Goal: Task Accomplishment & Management: Manage account settings

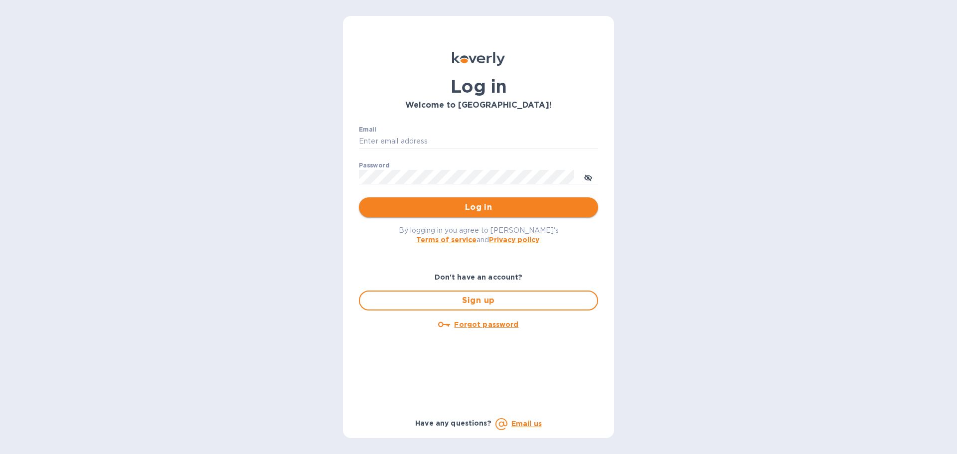
type input "[PERSON_NAME][EMAIL_ADDRESS][DOMAIN_NAME]"
click at [386, 208] on span "Log in" at bounding box center [478, 207] width 223 height 12
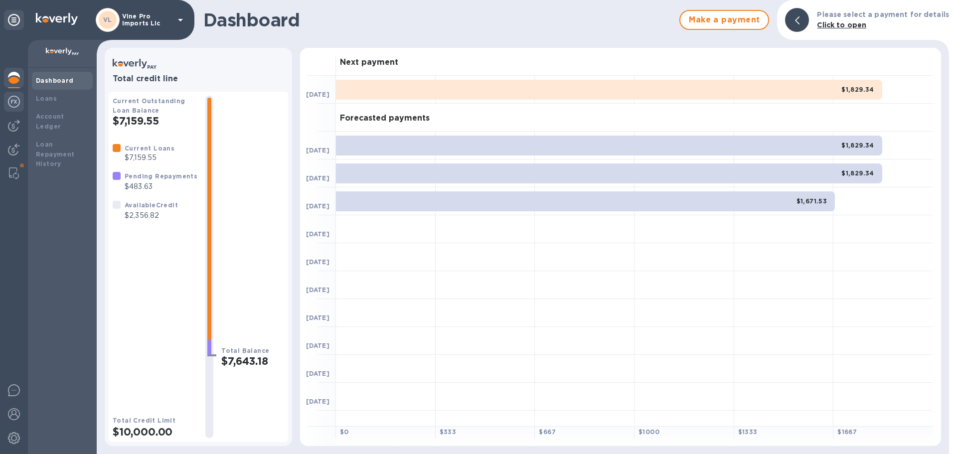
click at [13, 106] on img at bounding box center [14, 102] width 12 height 12
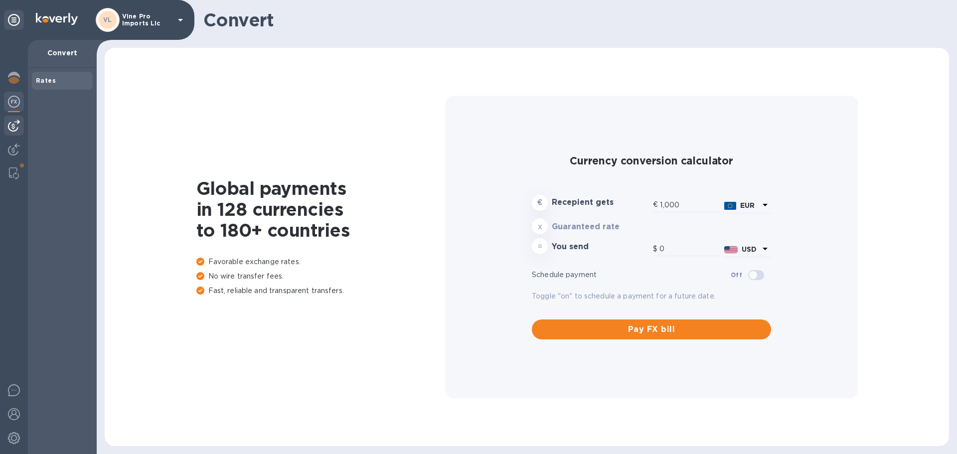
click at [15, 127] on img at bounding box center [14, 126] width 12 height 12
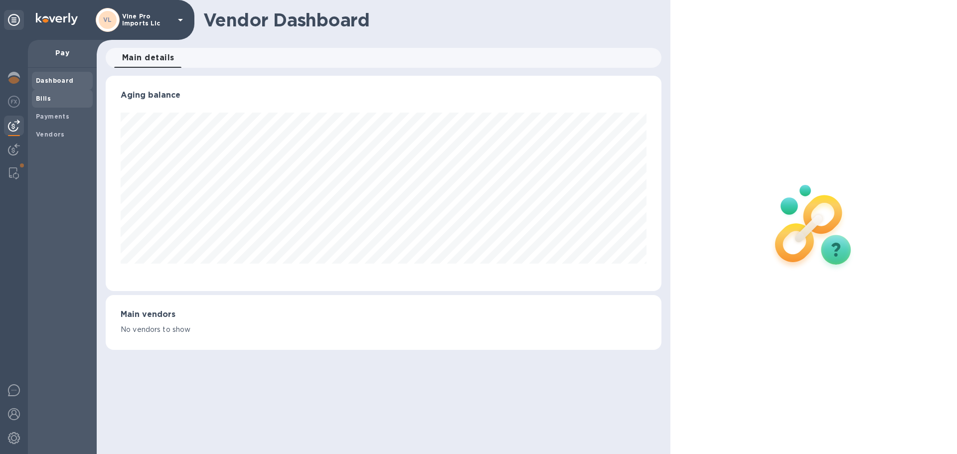
scroll to position [215, 552]
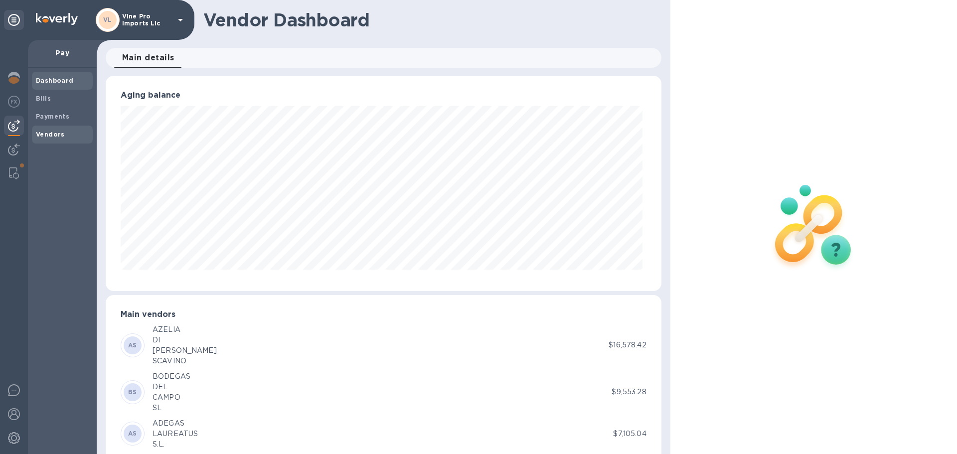
click at [47, 134] on b "Vendors" at bounding box center [50, 134] width 29 height 7
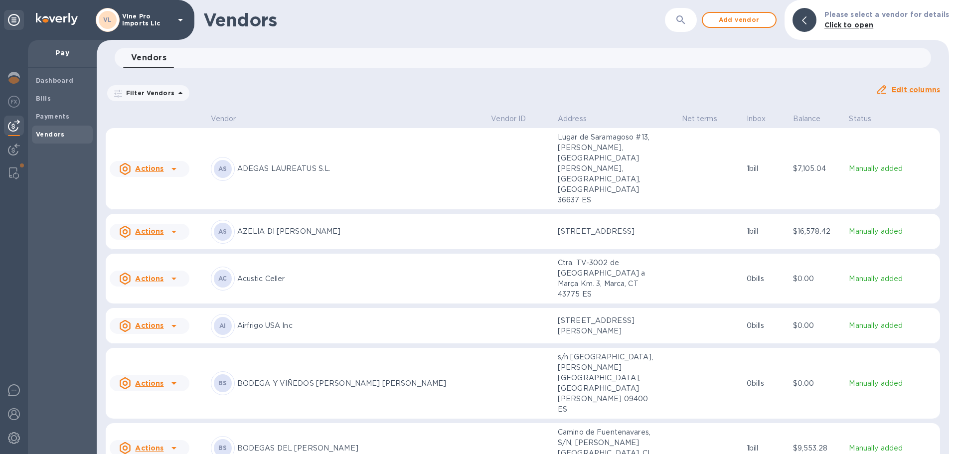
scroll to position [50, 0]
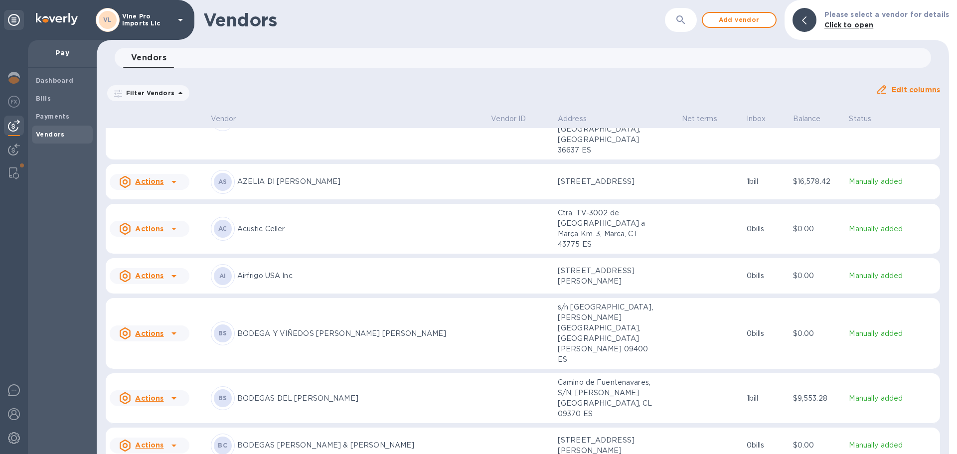
click at [317, 440] on p "BODEGAS [PERSON_NAME] & [PERSON_NAME]" at bounding box center [360, 445] width 246 height 10
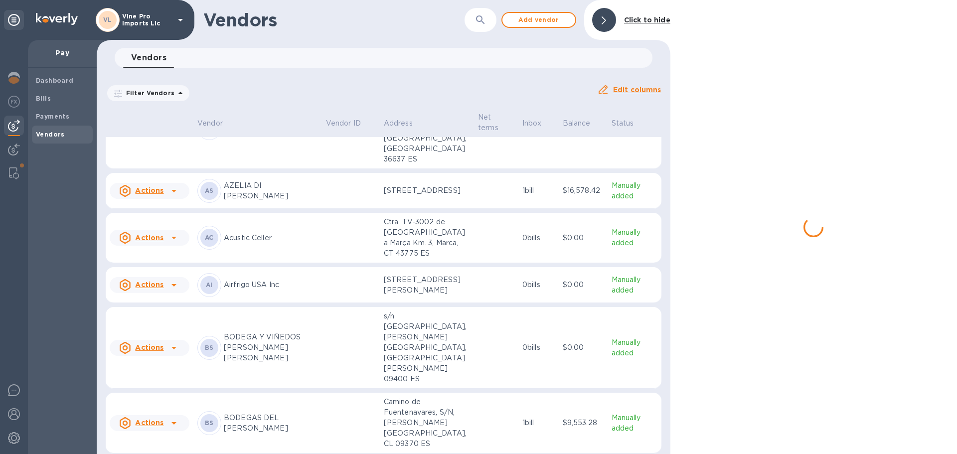
scroll to position [59, 0]
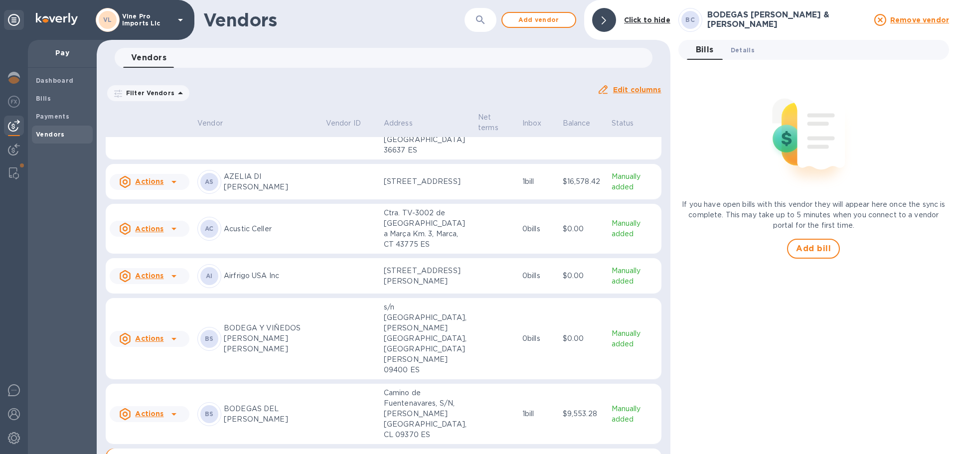
click at [743, 48] on span "Details 0" at bounding box center [743, 50] width 24 height 10
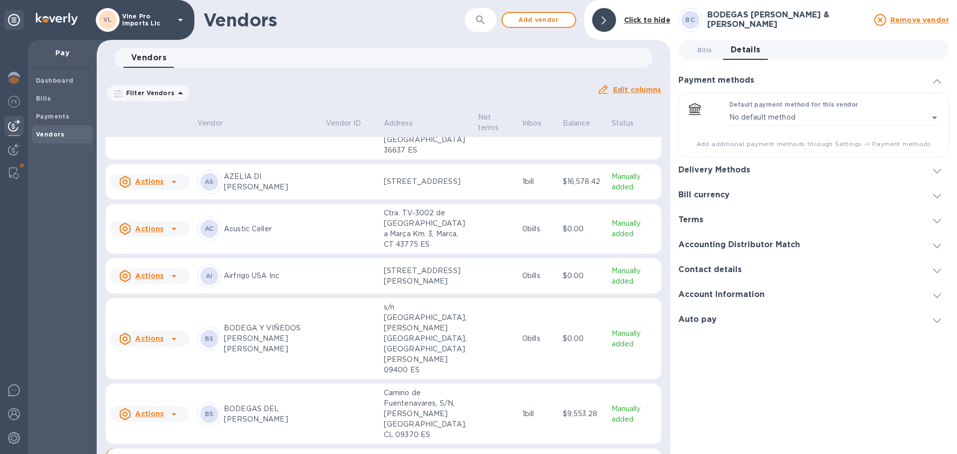
click at [734, 167] on h3 "Delivery Methods" at bounding box center [714, 169] width 72 height 9
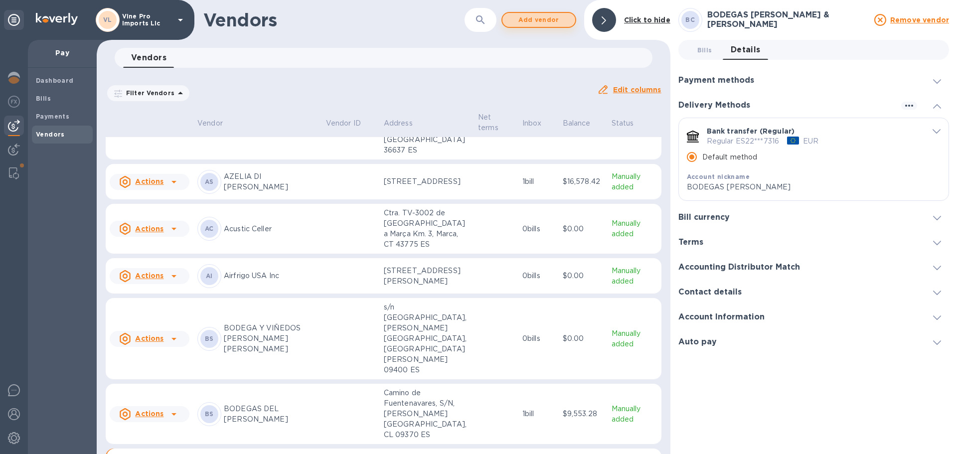
click at [559, 15] on span "Add vendor" at bounding box center [538, 20] width 57 height 12
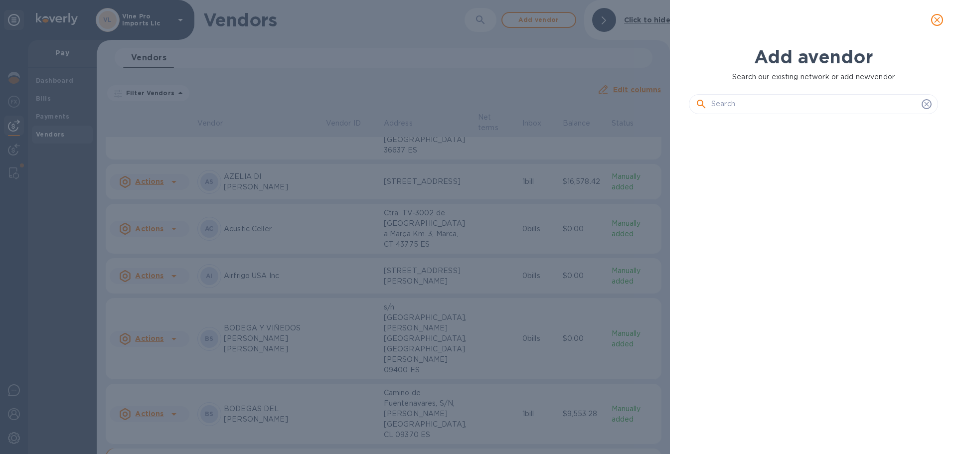
scroll to position [298, 253]
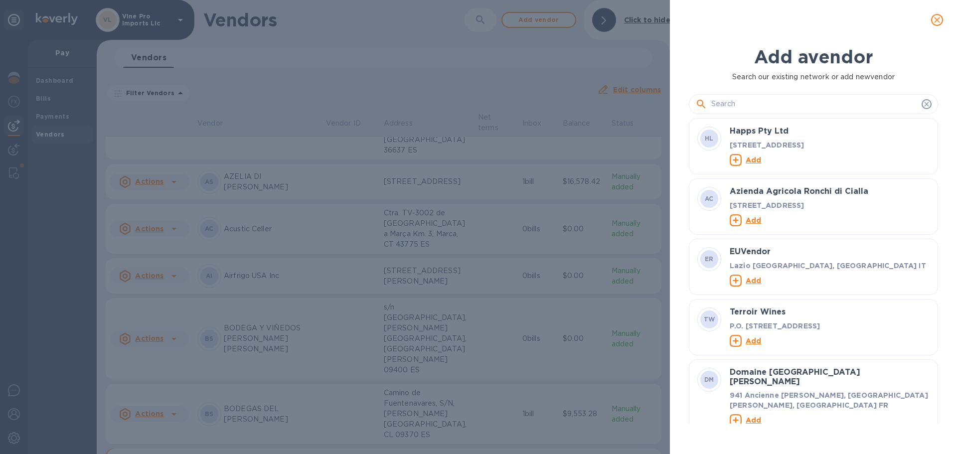
click at [739, 100] on input "text" at bounding box center [814, 104] width 206 height 15
paste input "BODEGAS [PERSON_NAME]"
type input "BODEGAS [PERSON_NAME]"
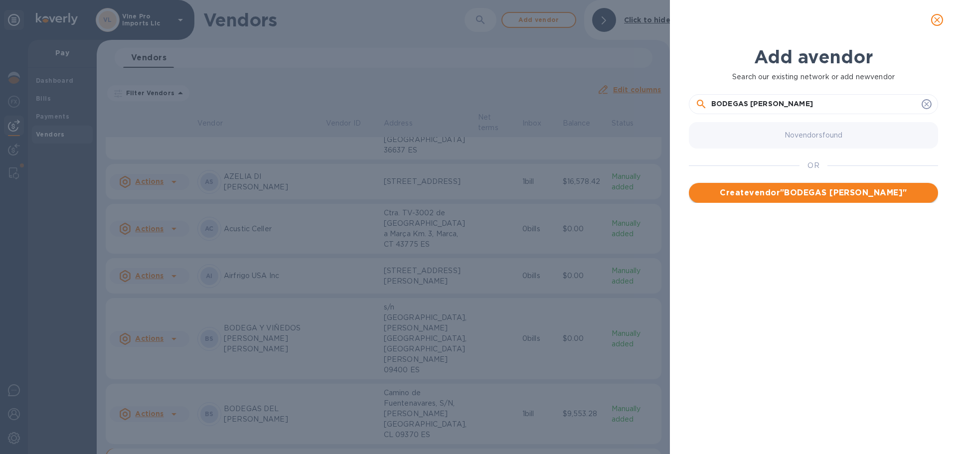
click at [766, 192] on span "Create vendor " BODEGAS [PERSON_NAME] "" at bounding box center [813, 193] width 233 height 12
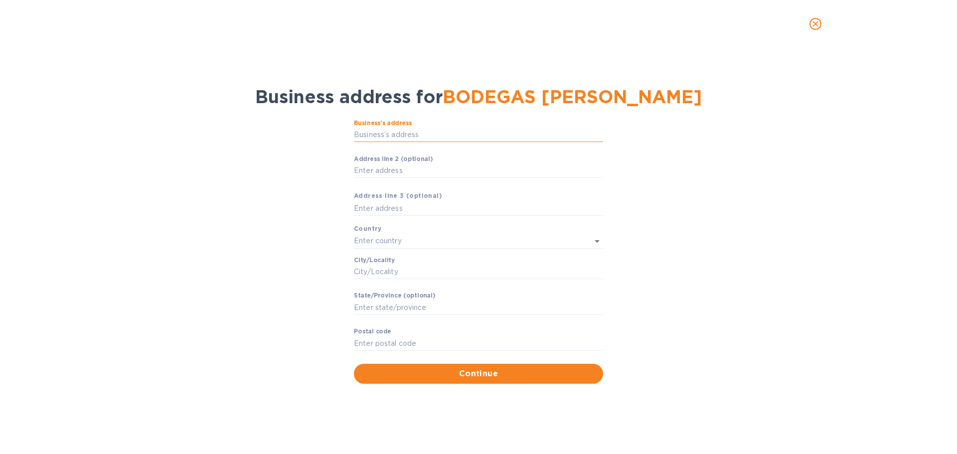
click at [392, 136] on input "Business’s аddress" at bounding box center [478, 135] width 249 height 15
paste input "GRAN [STREET_ADDRESS][PERSON_NAME]"
type input "Gran Vía [PERSON_NAME]"
type input "[GEOGRAPHIC_DATA]"
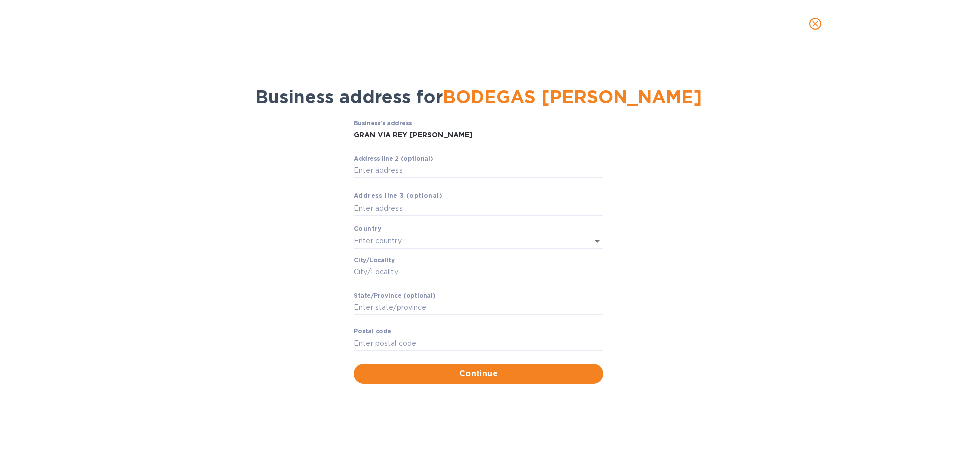
type input "RI"
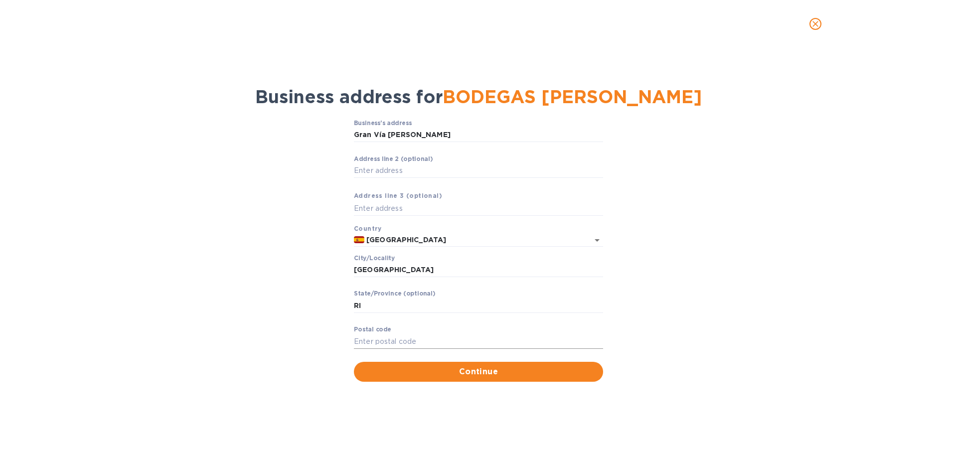
click at [398, 341] on input "Pоstal cоde" at bounding box center [478, 341] width 249 height 15
type input "26002"
click at [437, 205] on input "text" at bounding box center [478, 208] width 249 height 15
click at [494, 369] on span "Continue" at bounding box center [478, 372] width 233 height 12
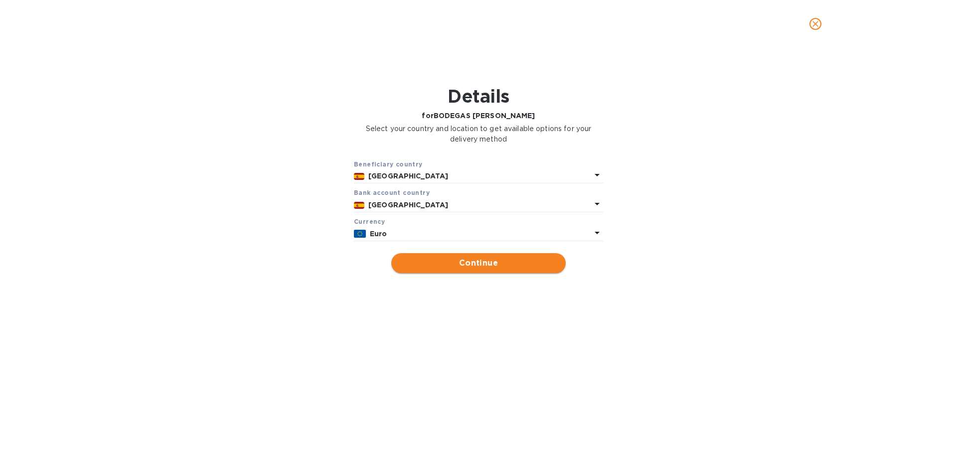
click at [487, 261] on span "Continue" at bounding box center [478, 263] width 158 height 12
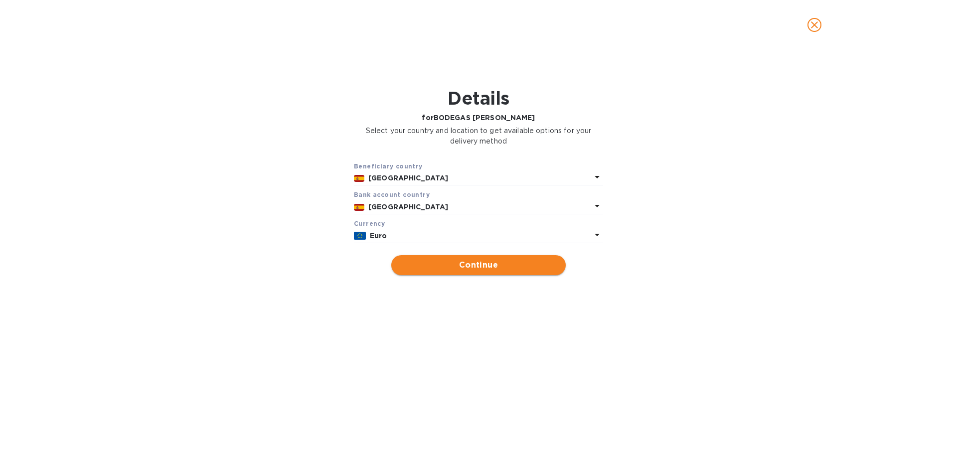
type input "BODEGAS [PERSON_NAME]"
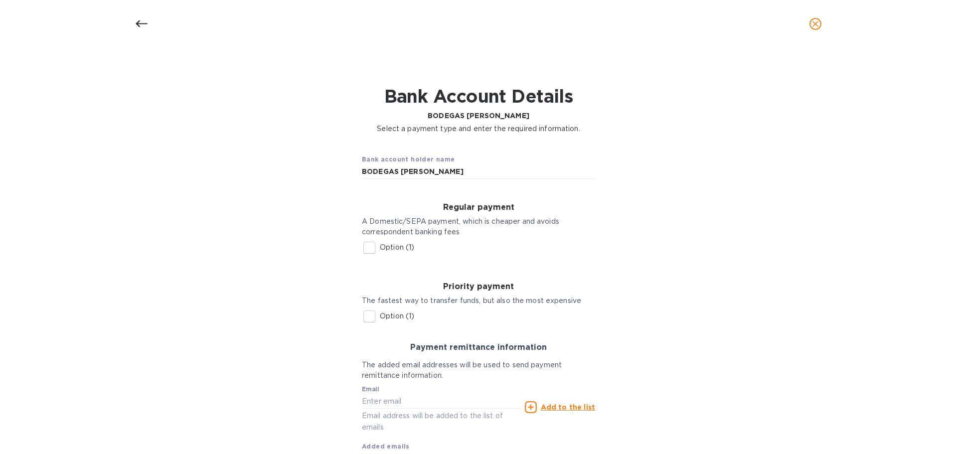
click at [367, 245] on input "Option (1)" at bounding box center [369, 247] width 21 height 21
checkbox input "true"
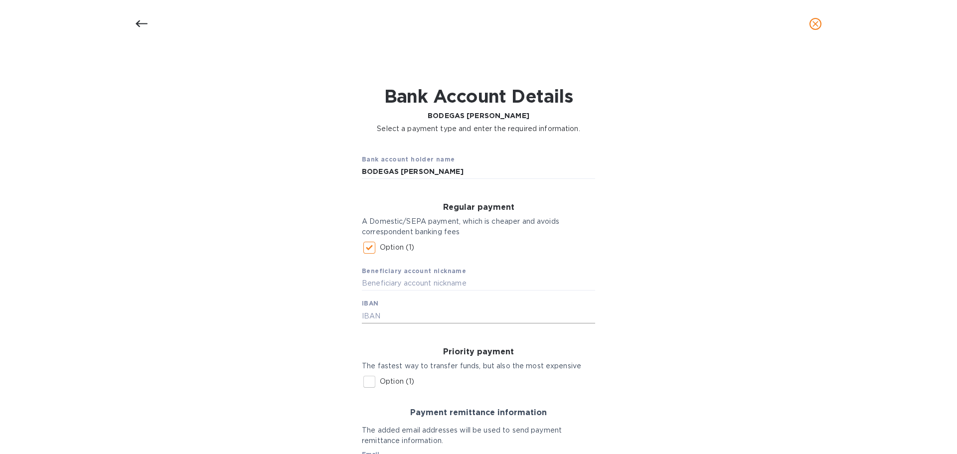
click at [392, 317] on input "text" at bounding box center [478, 316] width 233 height 15
paste input "ES50 – 0081 – 5108 – 4100 – 0111 - 3314"
click at [400, 280] on input "text" at bounding box center [478, 283] width 233 height 15
click at [485, 317] on input "ES50 – 0081 – 5108 – 4100 – 0111 - 3314" at bounding box center [478, 316] width 233 height 15
type input "[FINANCIAL_ID]"
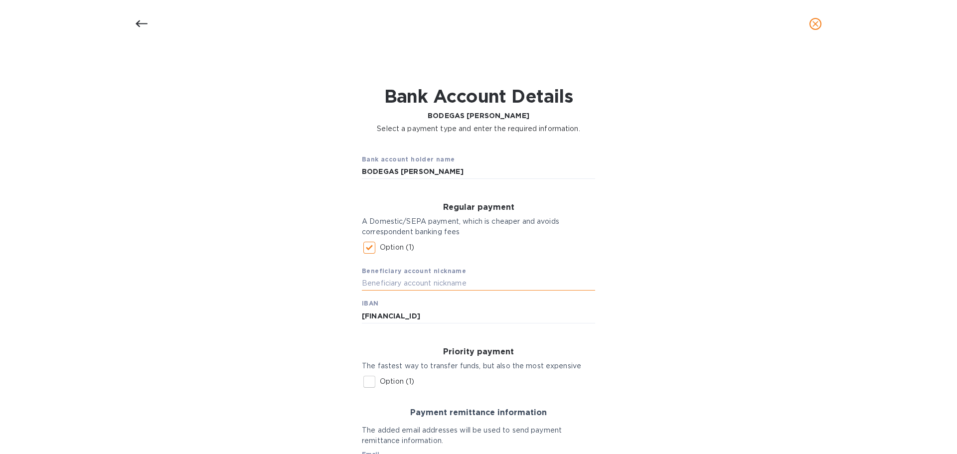
click at [446, 279] on input "text" at bounding box center [478, 283] width 233 height 15
drag, startPoint x: 439, startPoint y: 168, endPoint x: 361, endPoint y: 170, distance: 78.3
click at [362, 170] on input "BODEGAS [PERSON_NAME]" at bounding box center [478, 171] width 233 height 15
click at [385, 287] on input "text" at bounding box center [478, 283] width 233 height 15
paste input "BODEGAS [PERSON_NAME]"
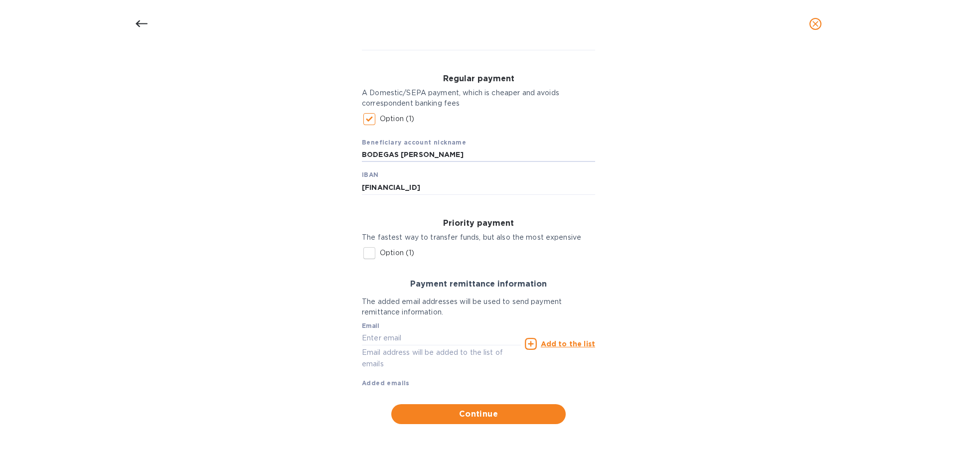
scroll to position [130, 0]
type input "BODEGAS [PERSON_NAME]"
click at [443, 414] on span "Continue" at bounding box center [478, 413] width 158 height 12
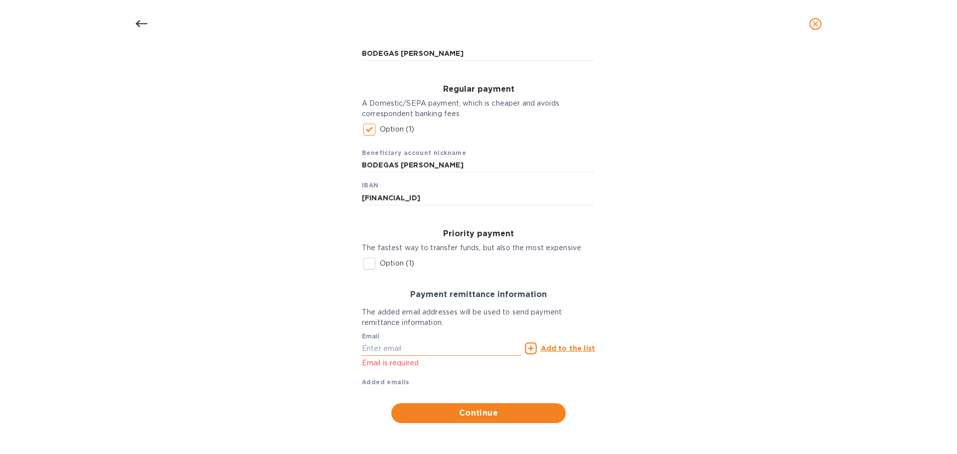
click at [391, 346] on input "text" at bounding box center [441, 348] width 159 height 15
paste input "[EMAIL_ADDRESS][DOMAIN_NAME]"
type input "[EMAIL_ADDRESS][DOMAIN_NAME]"
click at [547, 347] on u "Add to the list" at bounding box center [568, 348] width 54 height 8
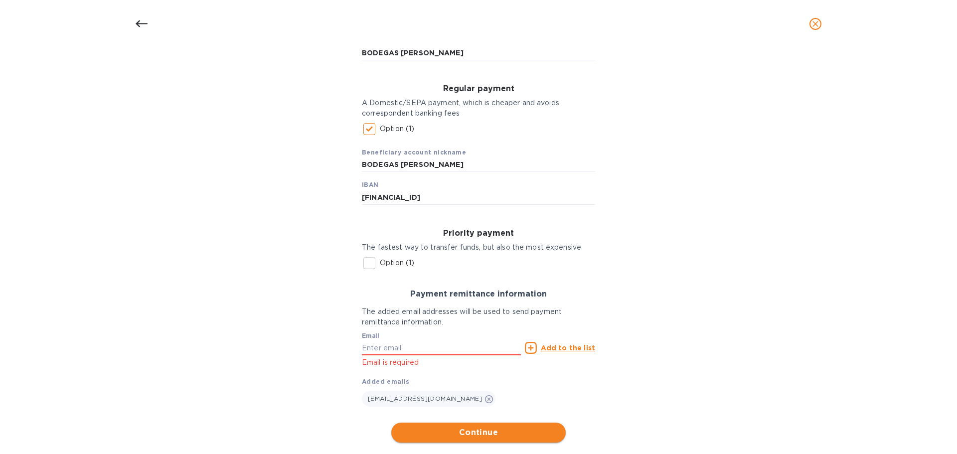
click at [483, 440] on button "Continue" at bounding box center [478, 433] width 174 height 20
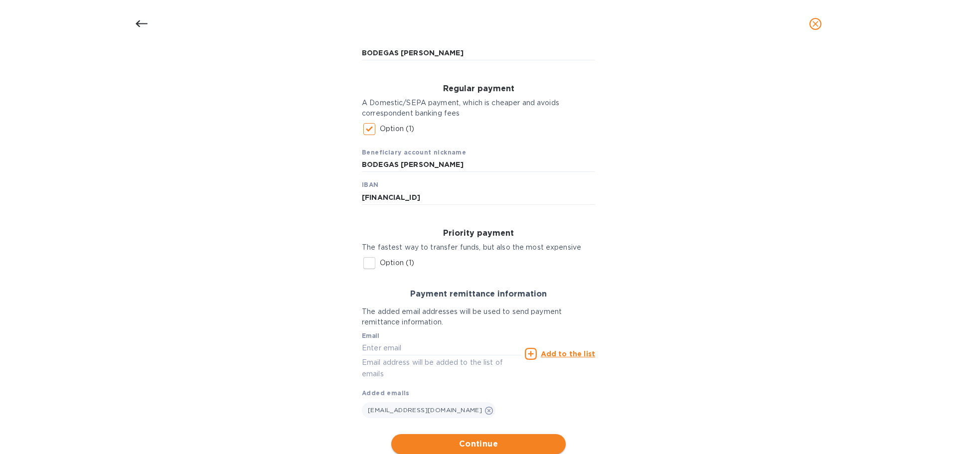
click at [452, 443] on span "Continue" at bounding box center [478, 444] width 158 height 12
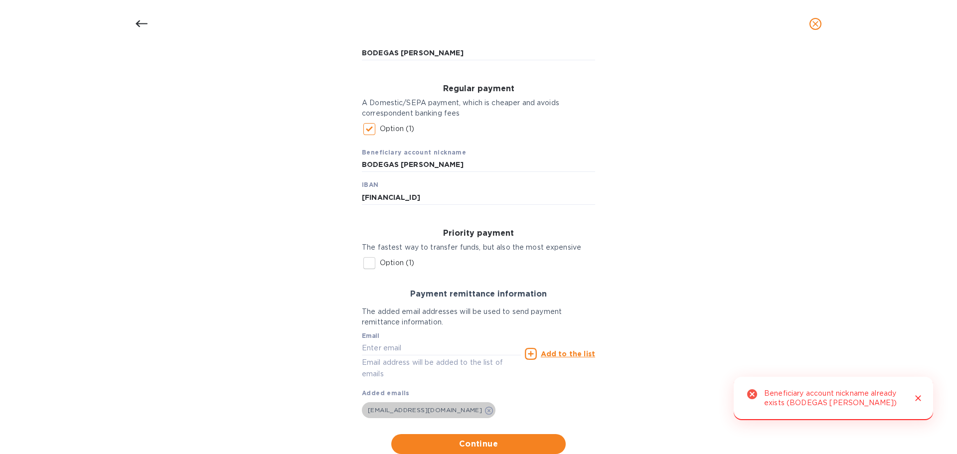
click at [485, 411] on icon at bounding box center [489, 411] width 8 height 8
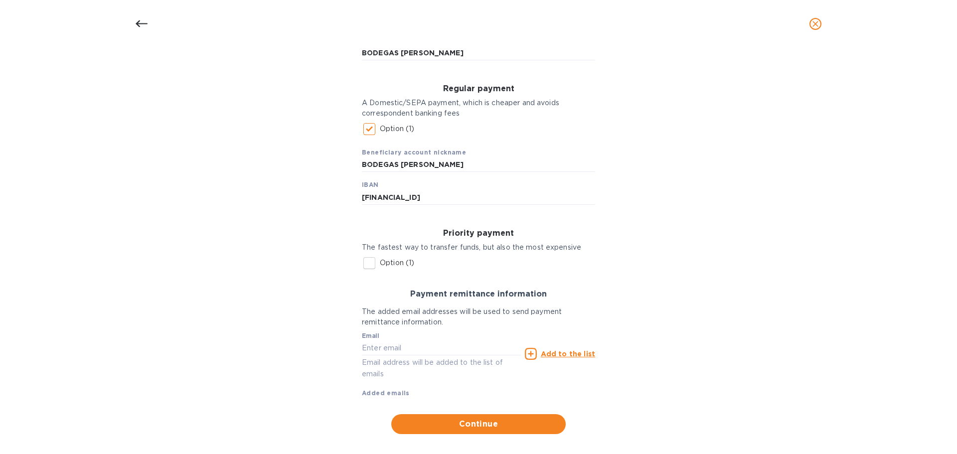
click at [379, 338] on div "Email Email address will be added to the list of emails" at bounding box center [441, 355] width 159 height 47
click at [381, 345] on input "text" at bounding box center [441, 347] width 159 height 15
paste input "[EMAIL_ADDRESS][DOMAIN_NAME]"
type input "[EMAIL_ADDRESS][DOMAIN_NAME]"
click at [579, 355] on u "Add to the list" at bounding box center [568, 354] width 54 height 8
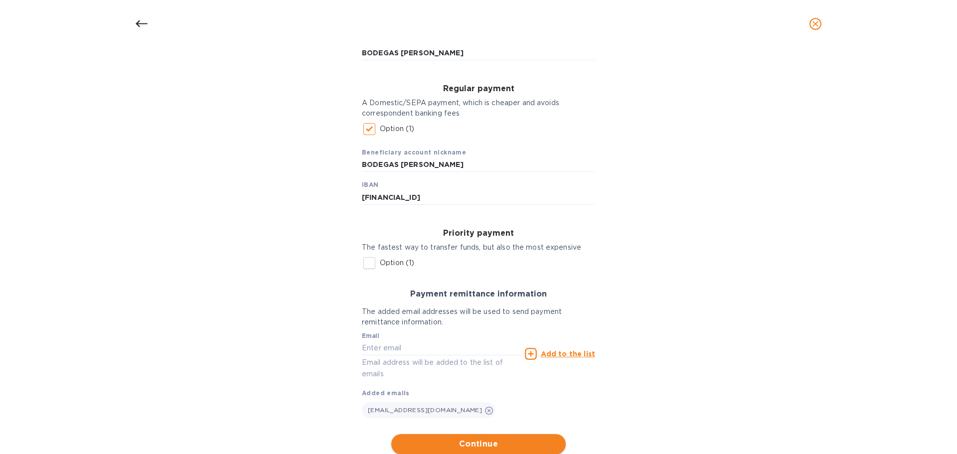
click at [514, 443] on span "Continue" at bounding box center [478, 444] width 158 height 12
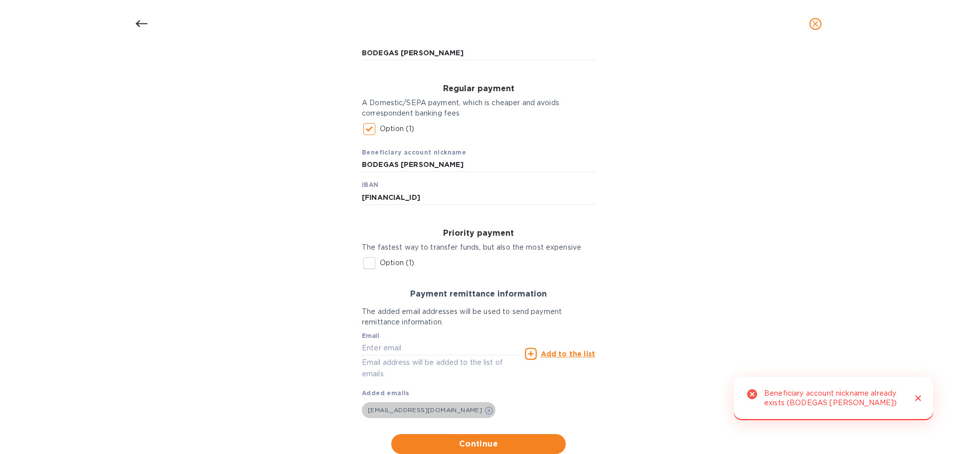
click at [487, 411] on icon at bounding box center [489, 411] width 8 height 8
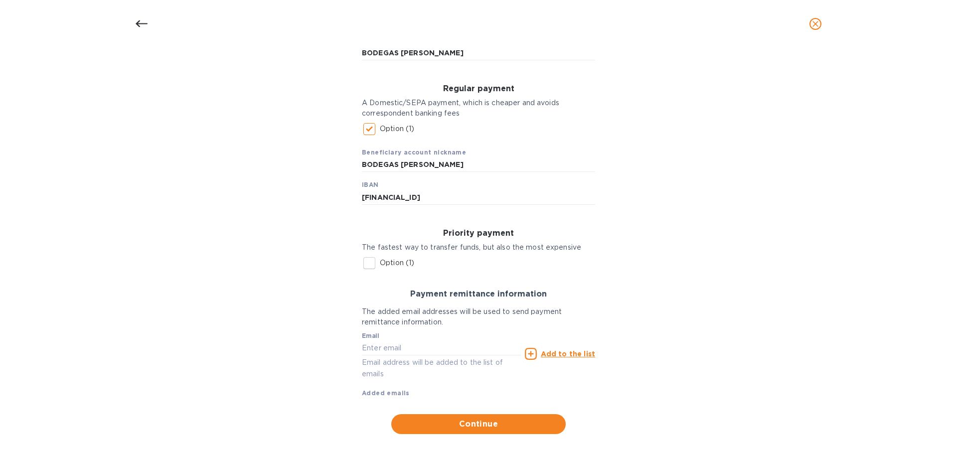
drag, startPoint x: 815, startPoint y: 23, endPoint x: 828, endPoint y: 13, distance: 16.3
click at [822, 17] on button "close" at bounding box center [815, 24] width 24 height 24
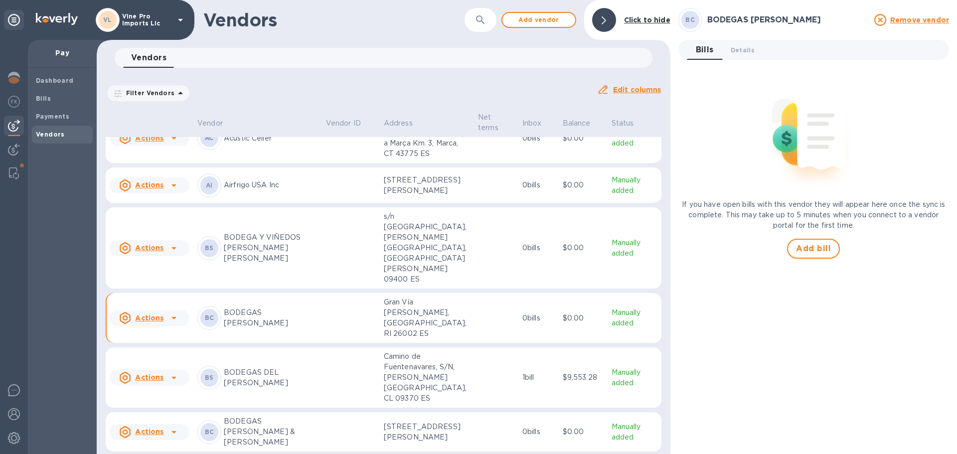
scroll to position [199, 0]
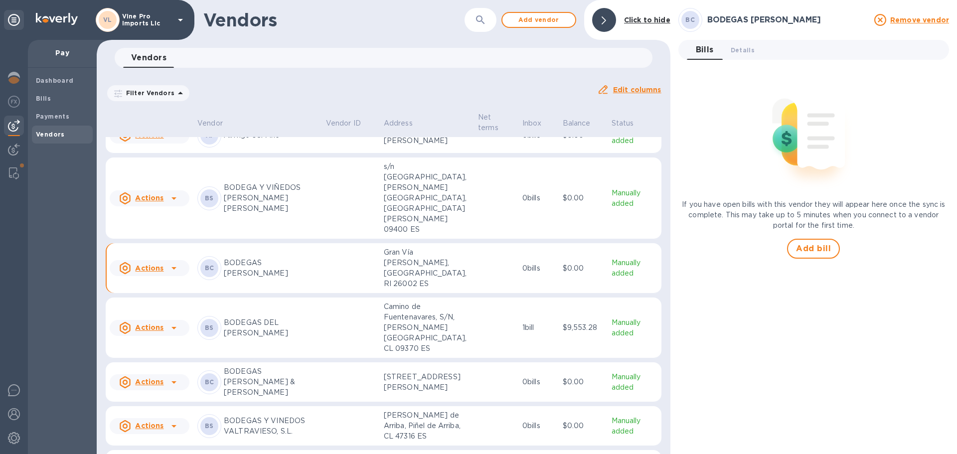
click at [154, 378] on u "Actions" at bounding box center [149, 382] width 28 height 8
click at [254, 318] on div at bounding box center [478, 227] width 957 height 454
click at [740, 48] on span "Details 0" at bounding box center [743, 50] width 24 height 10
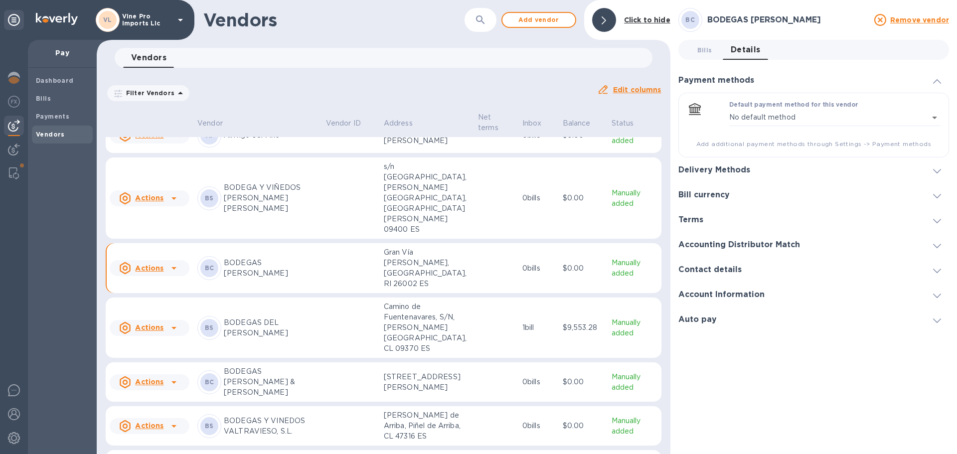
click at [846, 266] on div "Contact details" at bounding box center [813, 269] width 271 height 25
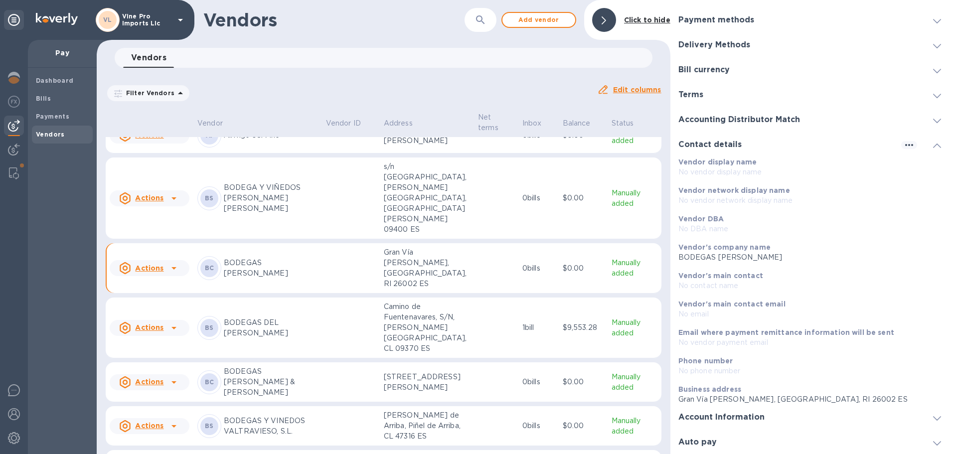
scroll to position [61, 0]
click at [906, 145] on icon "button" at bounding box center [909, 145] width 12 height 12
click at [915, 165] on p "Edit" at bounding box center [916, 165] width 15 height 10
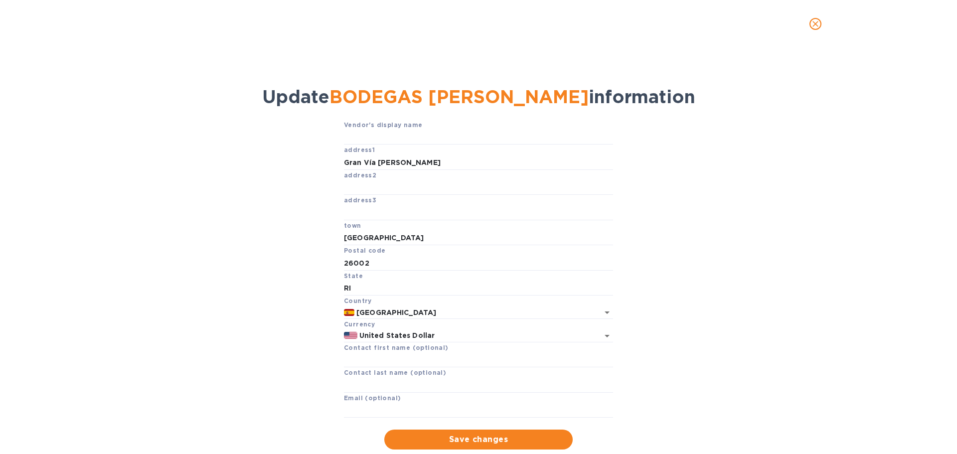
scroll to position [29, 0]
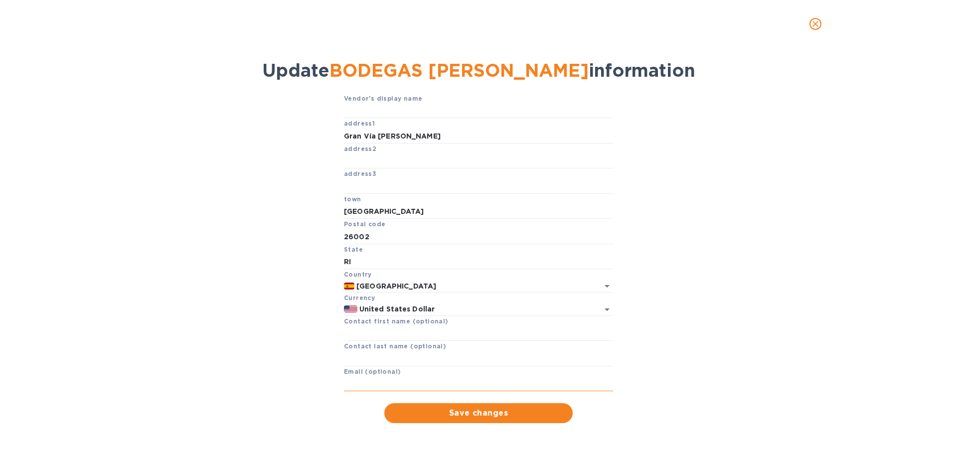
click at [419, 379] on input "text" at bounding box center [478, 384] width 269 height 15
click at [525, 420] on button "Save changes" at bounding box center [478, 413] width 188 height 20
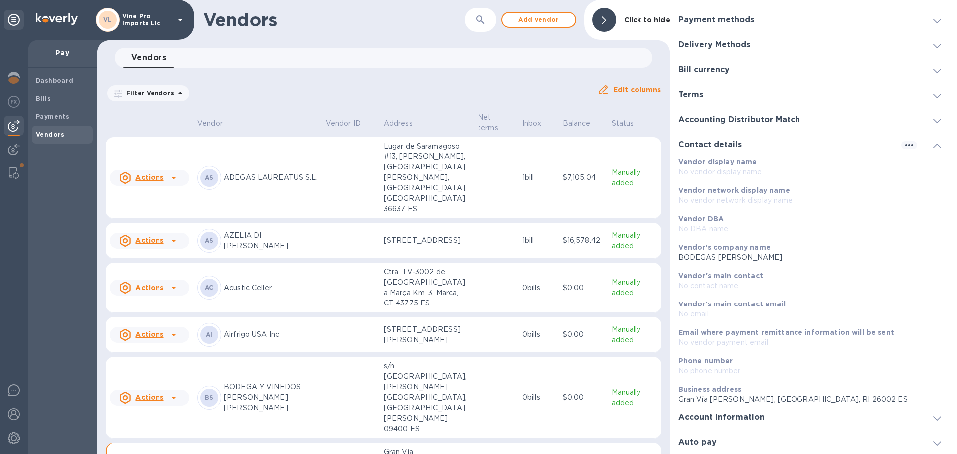
scroll to position [61, 0]
click at [933, 143] on icon at bounding box center [937, 145] width 8 height 4
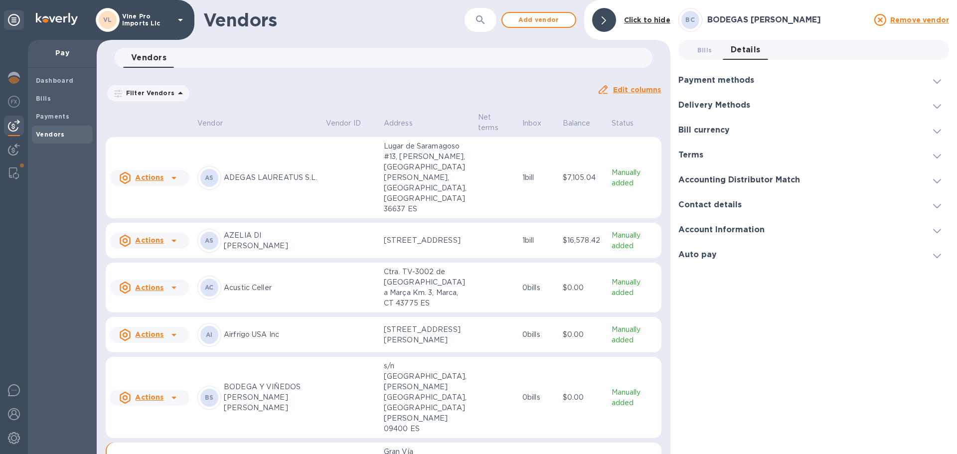
click at [936, 181] on icon at bounding box center [937, 181] width 8 height 4
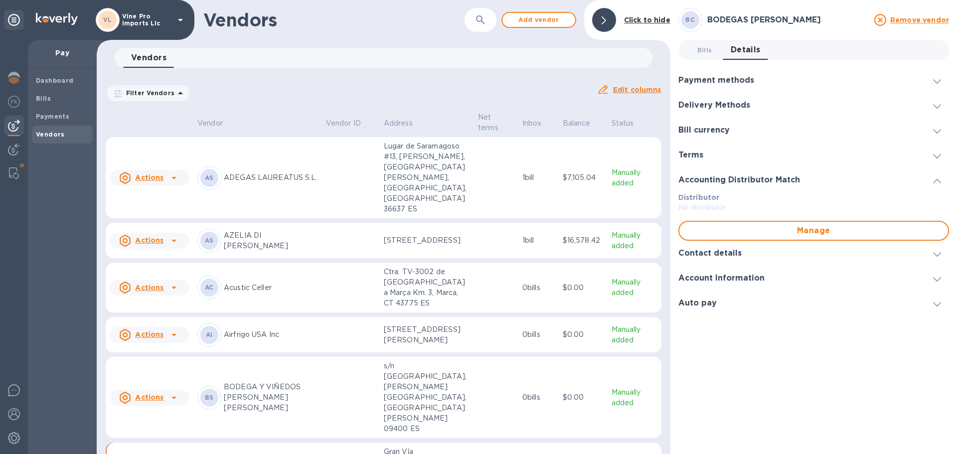
click at [936, 181] on icon at bounding box center [937, 181] width 8 height 4
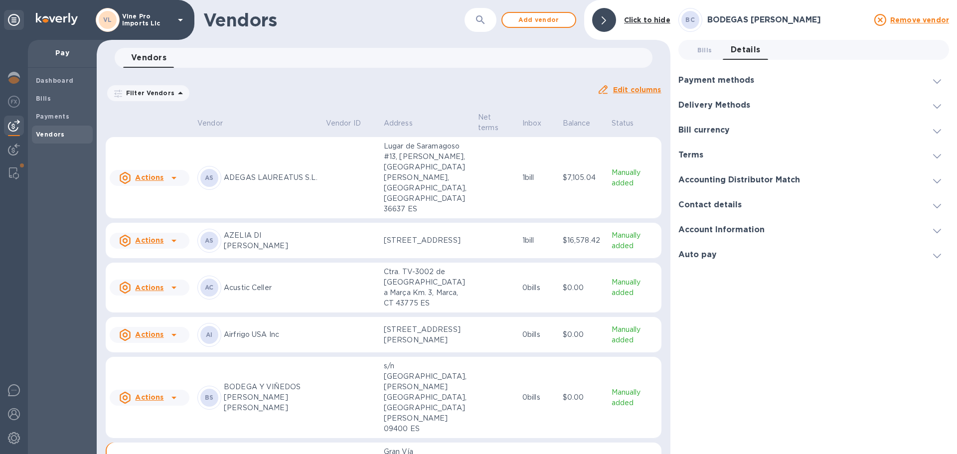
click at [937, 156] on icon at bounding box center [937, 156] width 8 height 4
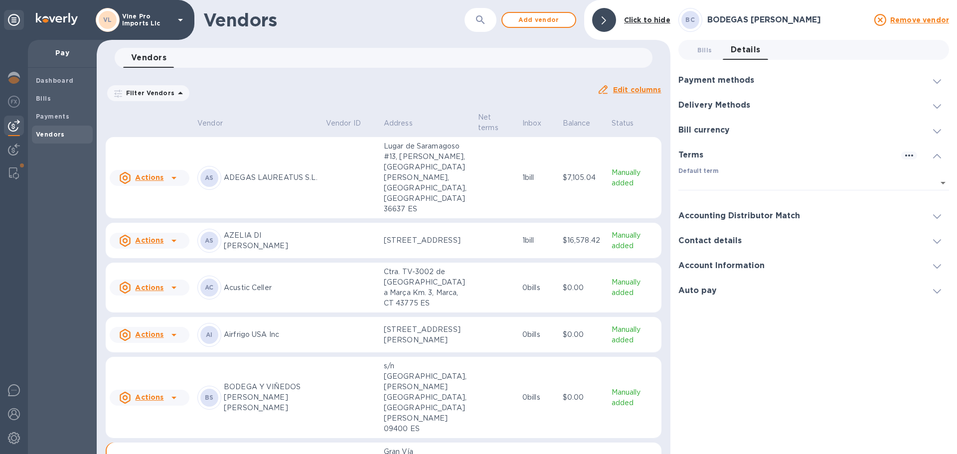
click at [937, 156] on icon at bounding box center [937, 156] width 8 height 4
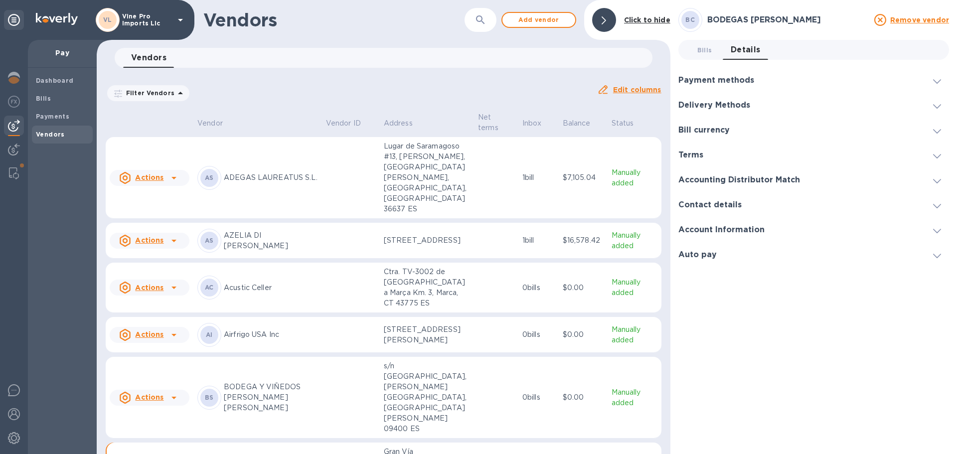
click at [936, 131] on icon at bounding box center [937, 131] width 8 height 4
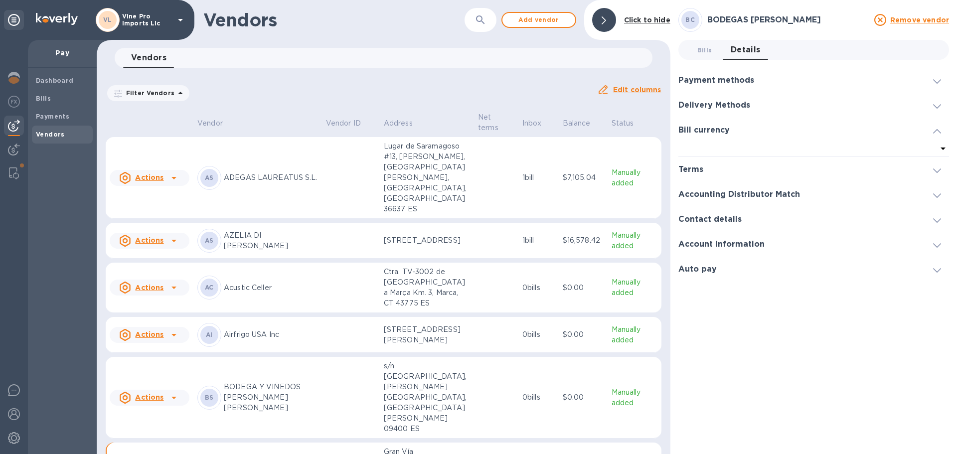
click at [936, 131] on icon at bounding box center [937, 131] width 8 height 4
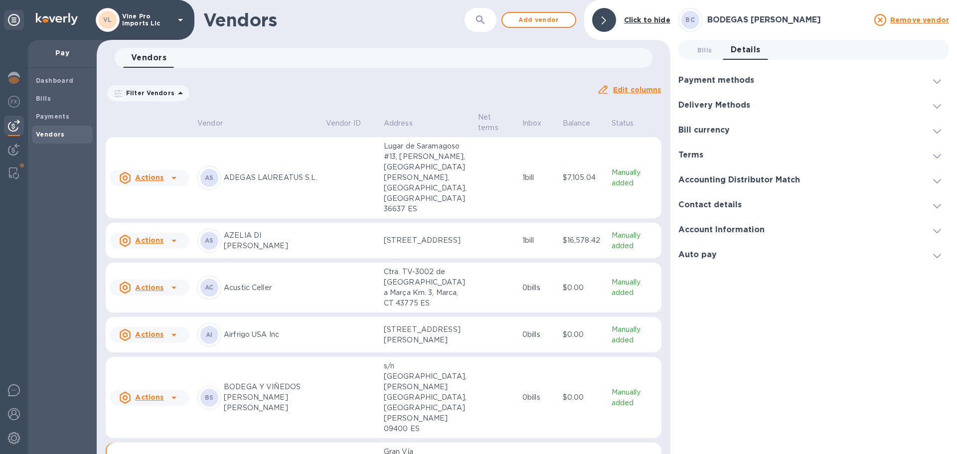
click at [937, 106] on icon at bounding box center [937, 106] width 8 height 4
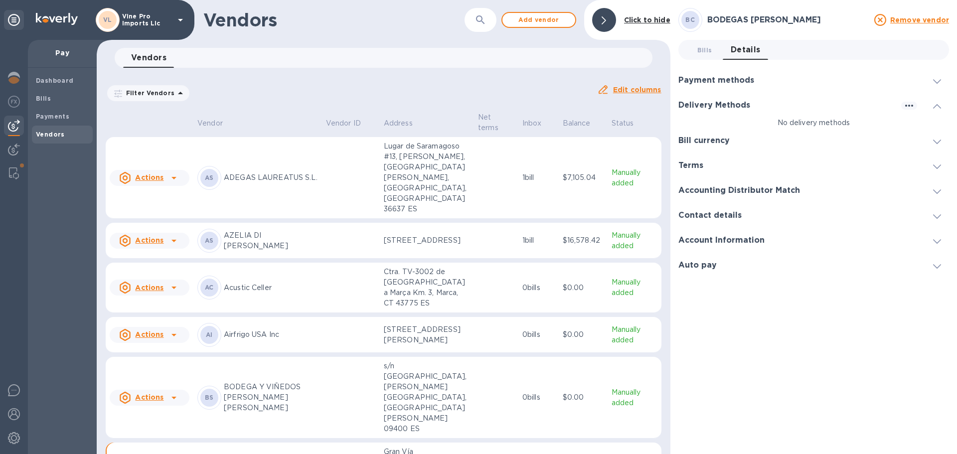
click at [937, 106] on icon at bounding box center [937, 106] width 8 height 4
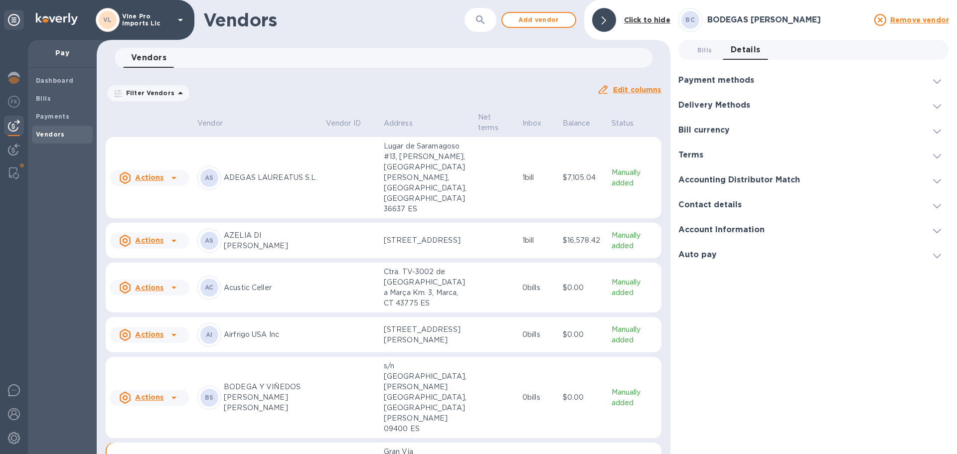
click at [938, 81] on icon at bounding box center [937, 81] width 8 height 4
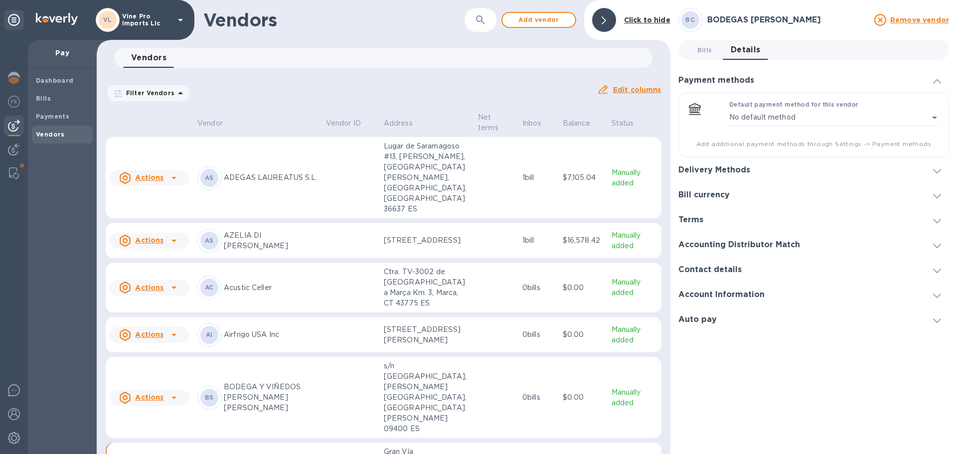
click at [938, 81] on icon at bounding box center [937, 81] width 8 height 4
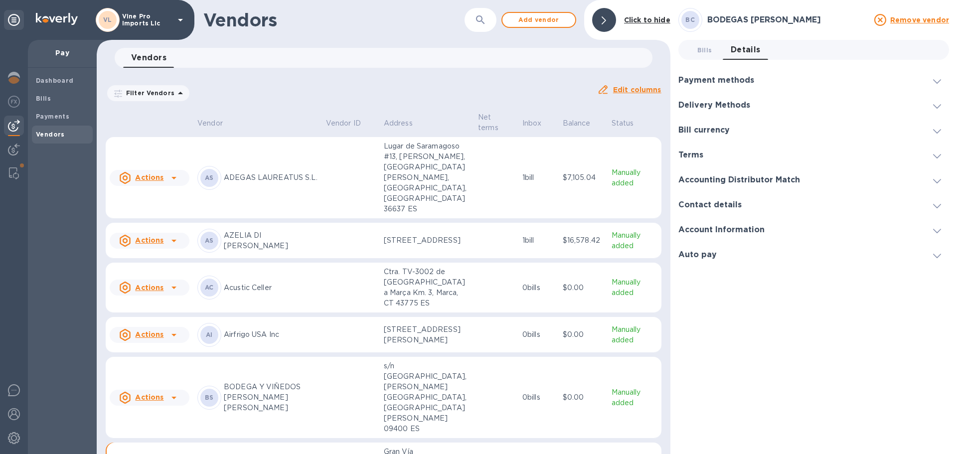
click at [938, 229] on icon at bounding box center [937, 231] width 8 height 4
click at [938, 203] on span at bounding box center [937, 204] width 8 height 9
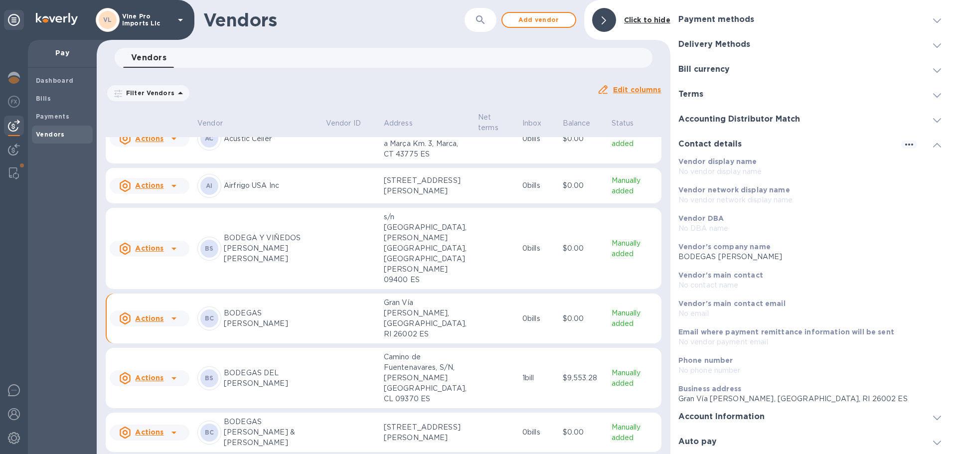
scroll to position [150, 0]
click at [125, 429] on icon at bounding box center [125, 431] width 5 height 5
click at [276, 372] on div at bounding box center [478, 227] width 957 height 454
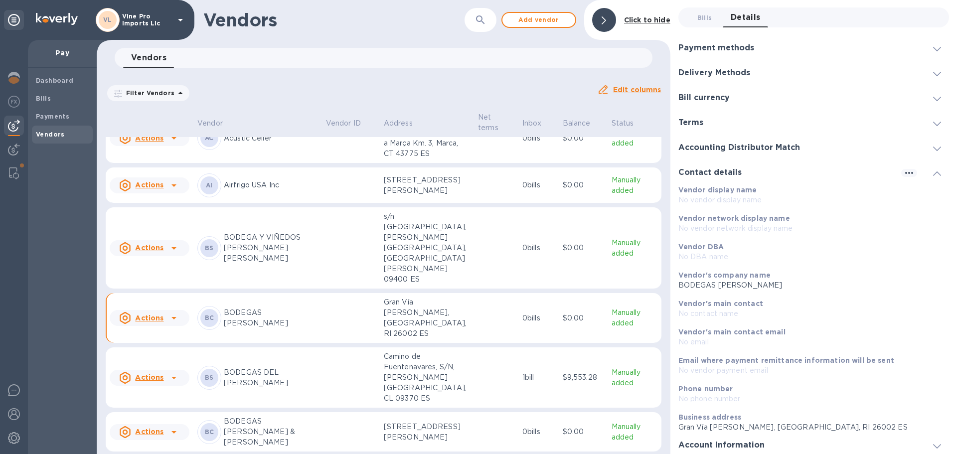
scroll to position [0, 0]
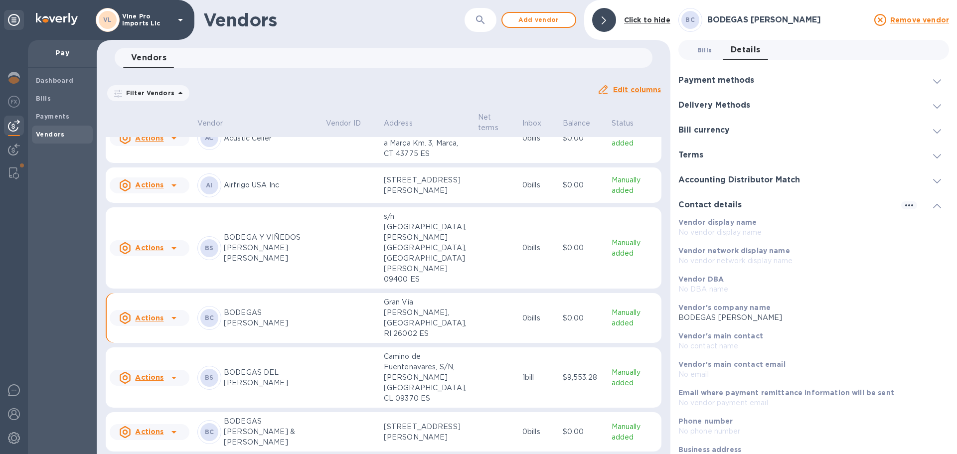
click at [702, 51] on span "Bills 0" at bounding box center [704, 50] width 15 height 10
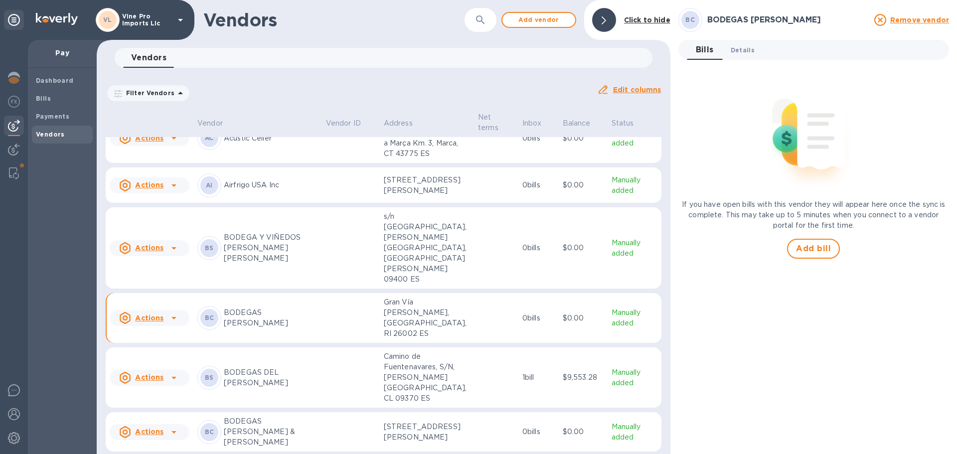
click at [743, 47] on span "Details 0" at bounding box center [743, 50] width 24 height 10
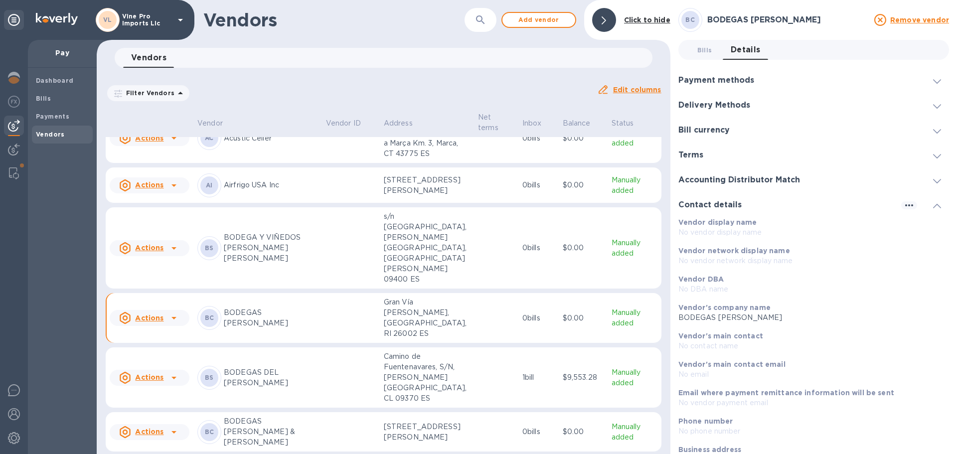
click at [933, 78] on span at bounding box center [937, 80] width 8 height 9
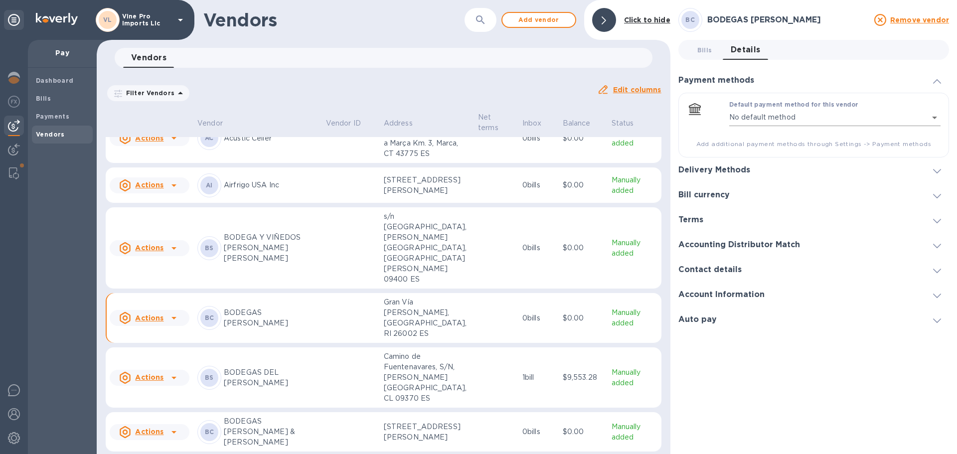
click at [934, 118] on body "[PERSON_NAME] Pro Imports Llc Pay Dashboard Bills Payments Vendors Vendors ​ Ad…" at bounding box center [478, 227] width 957 height 454
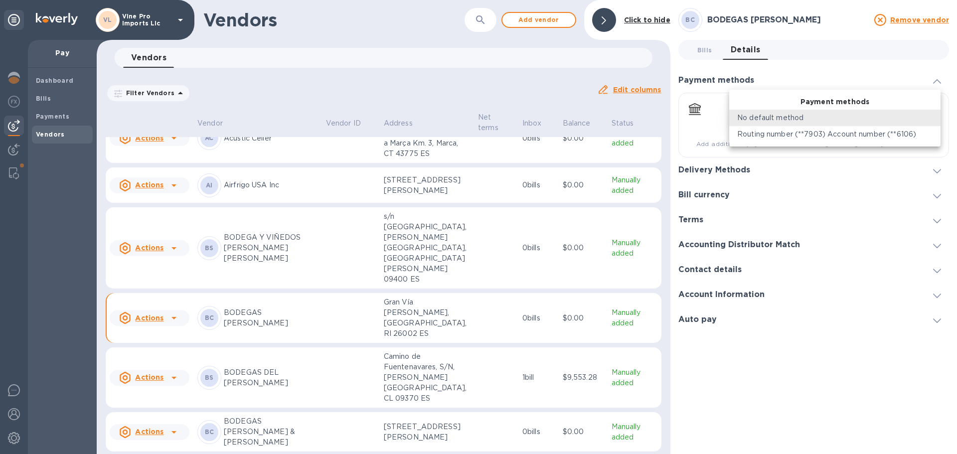
click at [934, 118] on li "No default method" at bounding box center [834, 118] width 211 height 16
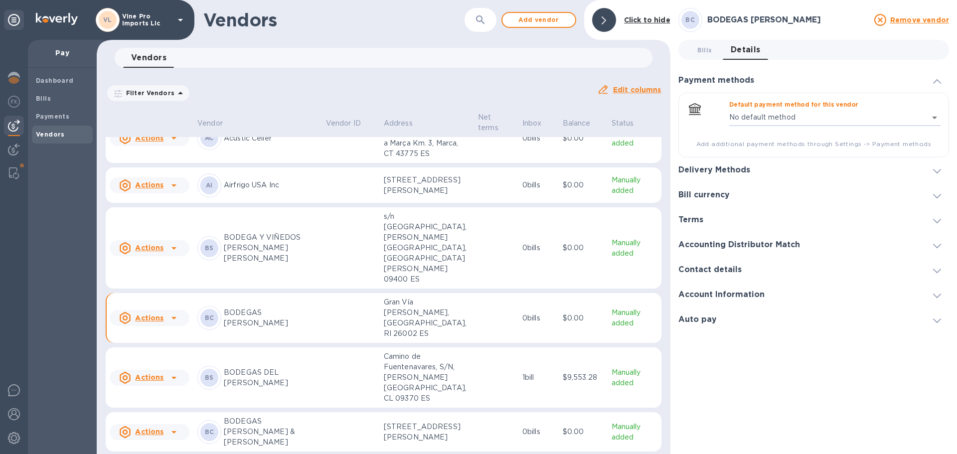
click at [935, 170] on icon at bounding box center [937, 171] width 8 height 4
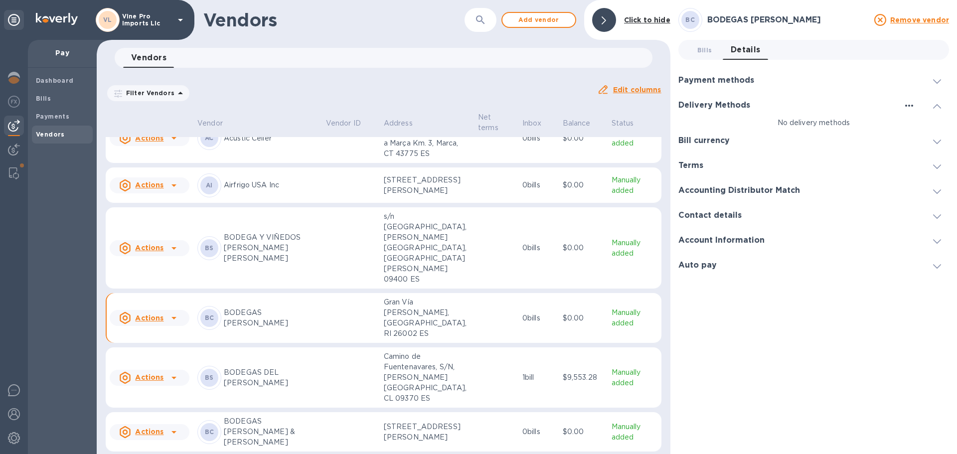
click at [906, 101] on icon "button" at bounding box center [909, 106] width 12 height 12
click at [911, 124] on p "Add new" at bounding box center [921, 126] width 33 height 10
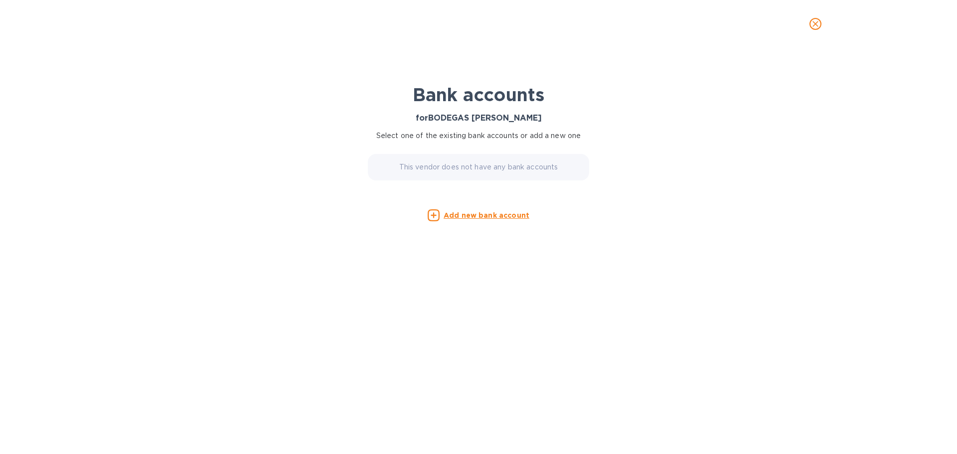
click at [813, 21] on icon "close" at bounding box center [815, 24] width 6 height 6
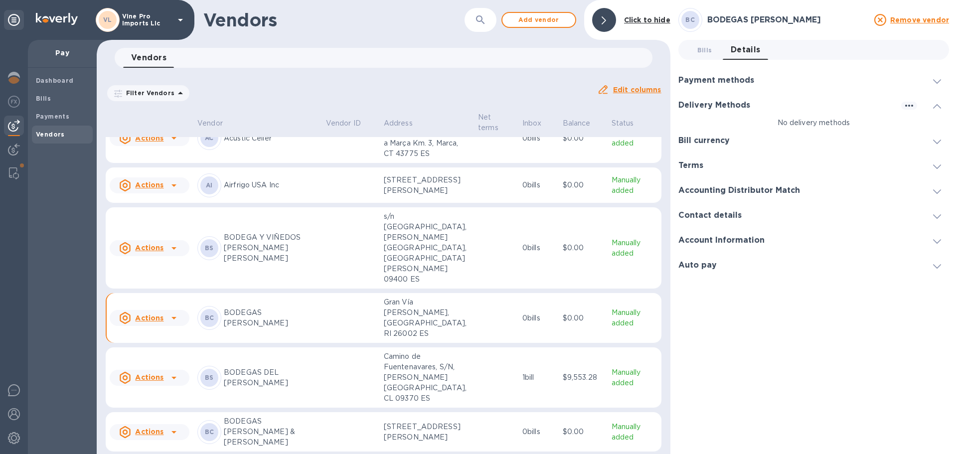
click at [293, 416] on p "BODEGAS [PERSON_NAME] & [PERSON_NAME]" at bounding box center [271, 431] width 94 height 31
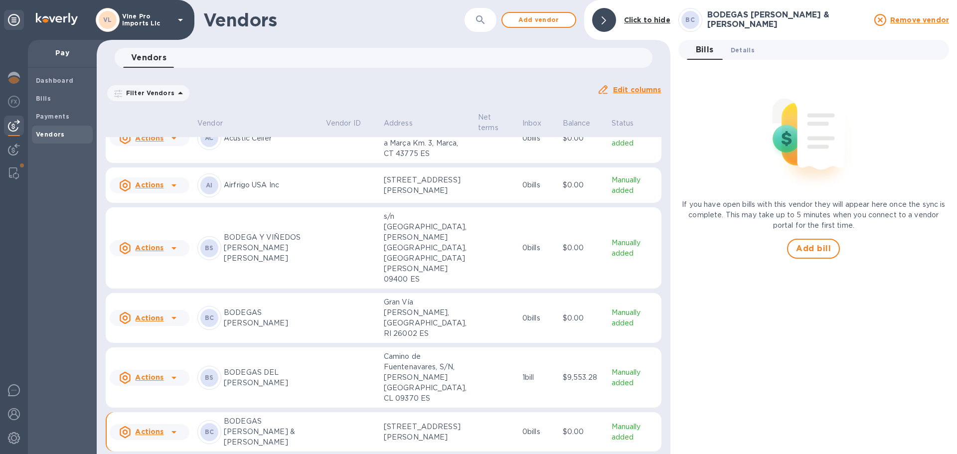
click at [741, 43] on button "Details 0" at bounding box center [743, 50] width 40 height 20
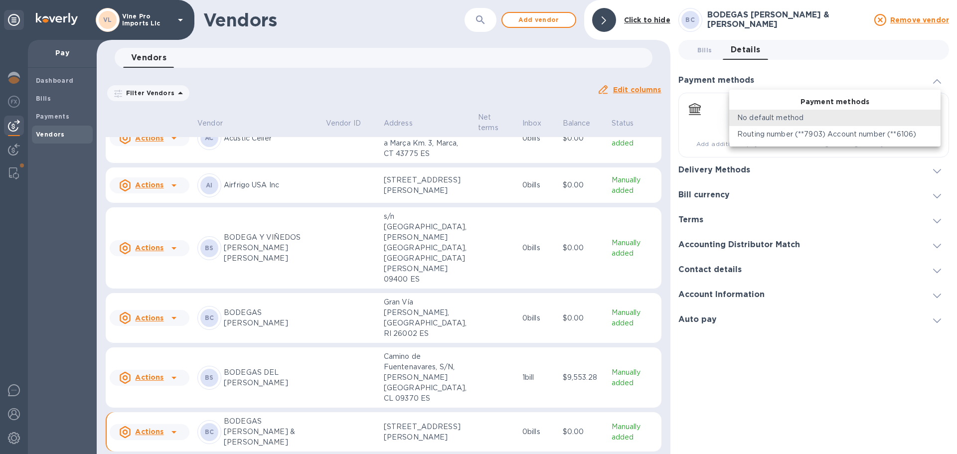
click at [936, 114] on body "[PERSON_NAME] Pro Imports Llc Pay Dashboard Bills Payments Vendors Vendors ​ Ad…" at bounding box center [478, 227] width 957 height 454
click at [934, 80] on div at bounding box center [478, 227] width 957 height 454
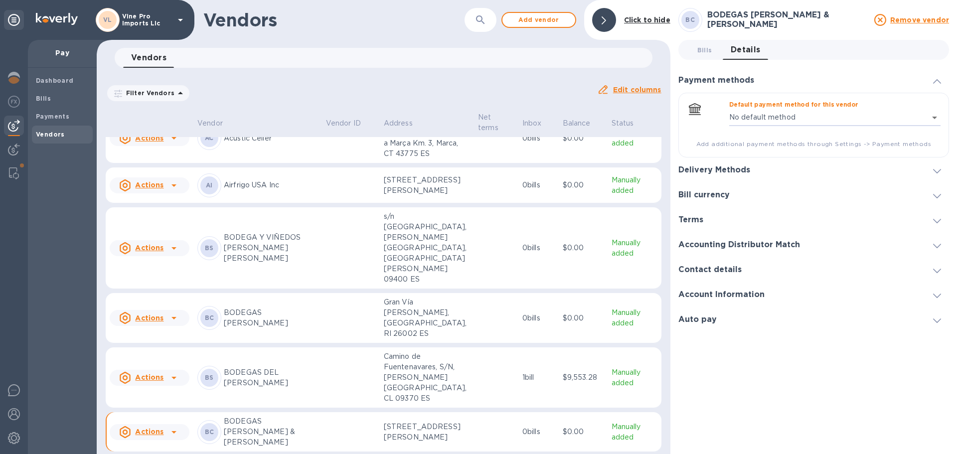
click at [933, 167] on div at bounding box center [937, 170] width 24 height 10
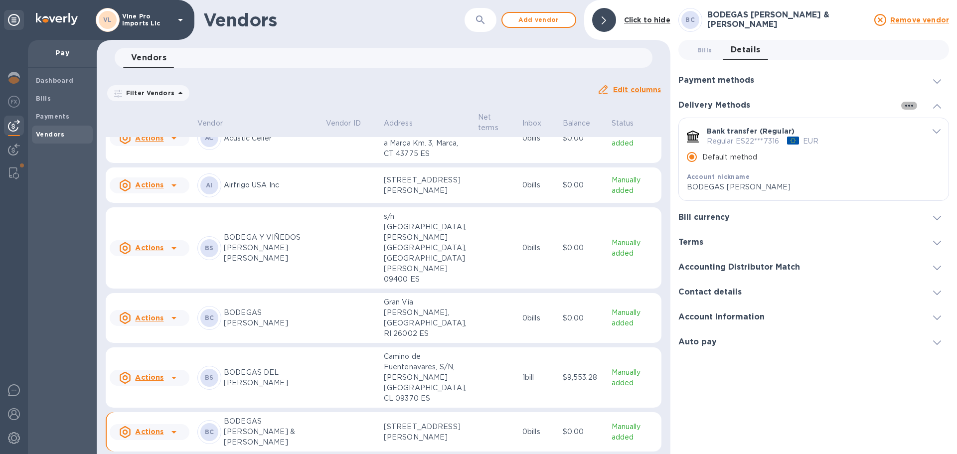
click at [913, 104] on icon "button" at bounding box center [909, 106] width 12 height 12
click at [915, 120] on li "Add new" at bounding box center [921, 126] width 57 height 32
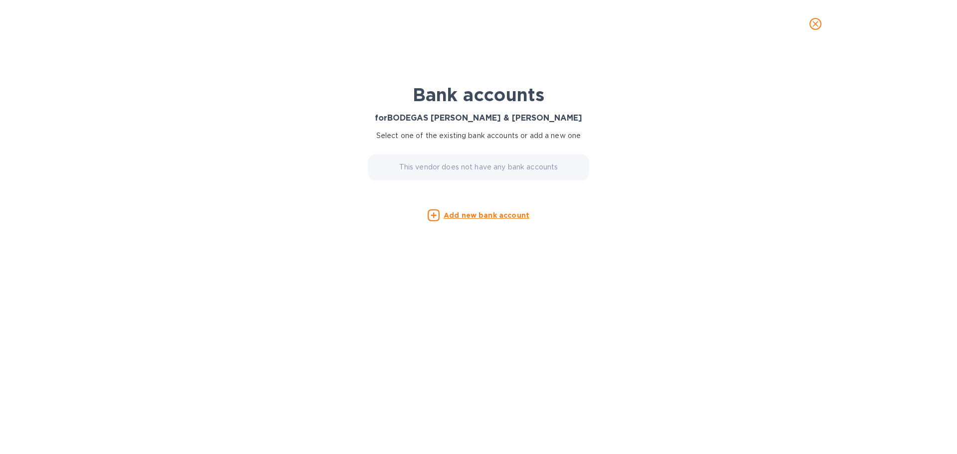
click at [432, 217] on icon at bounding box center [434, 215] width 12 height 12
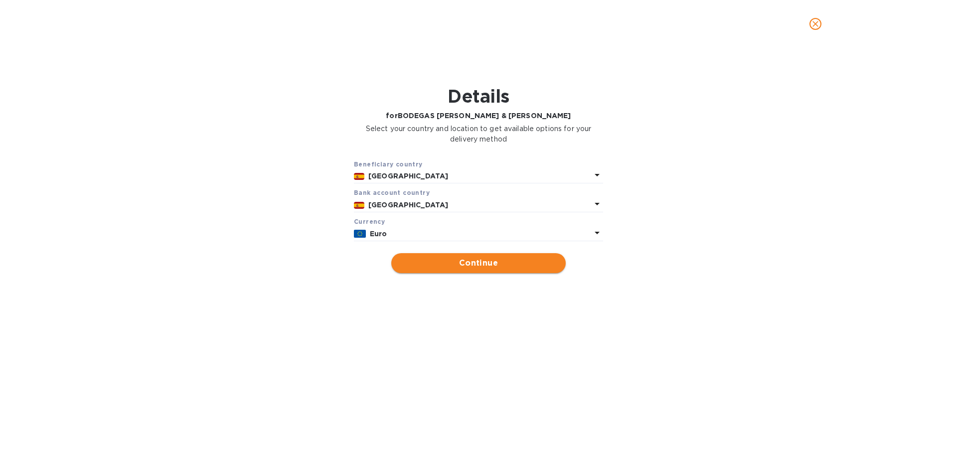
click at [450, 266] on span "Continue" at bounding box center [478, 263] width 158 height 12
type input "BODEGAS [PERSON_NAME] & [PERSON_NAME]"
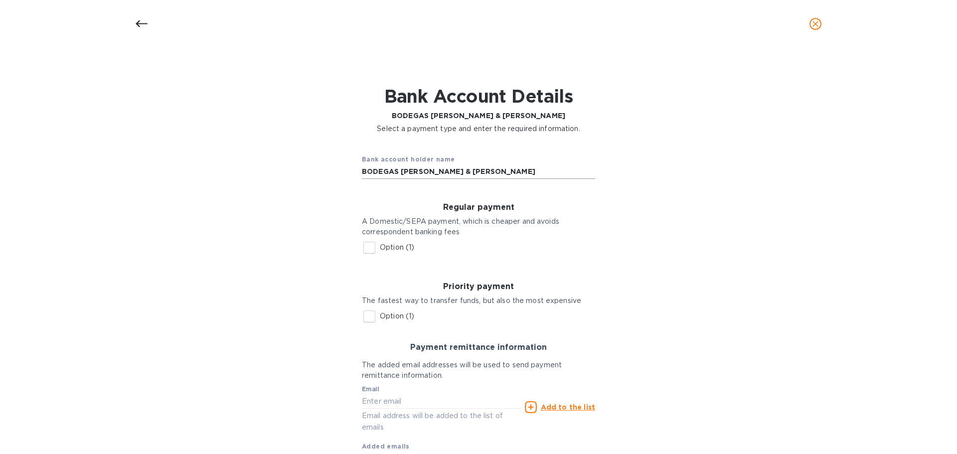
click at [444, 172] on input "BODEGAS [PERSON_NAME] & [PERSON_NAME]" at bounding box center [478, 171] width 233 height 15
click at [367, 245] on input "Option (1)" at bounding box center [369, 247] width 21 height 21
checkbox input "true"
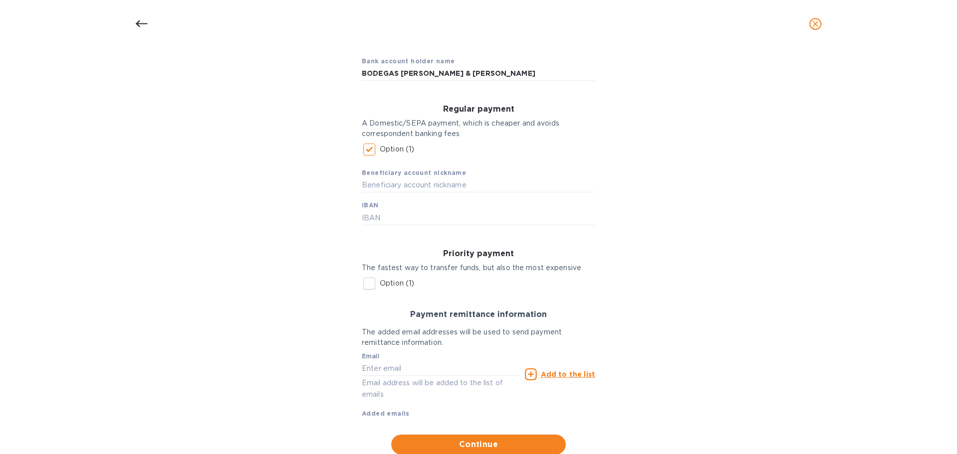
scroll to position [130, 0]
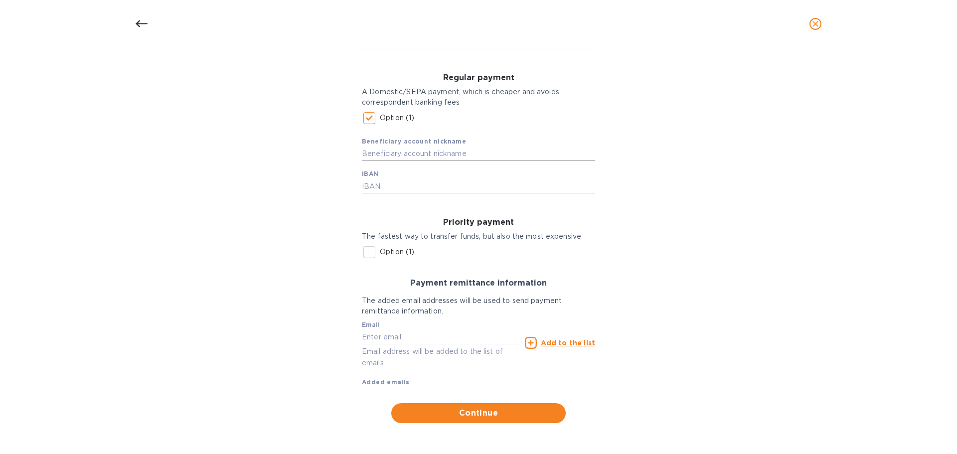
click at [382, 150] on input "text" at bounding box center [478, 154] width 233 height 15
type input "BODEGAS [PERSON_NAME]"
click at [388, 180] on input "text" at bounding box center [478, 186] width 233 height 15
paste input "ES50 – 0081 – 5108 – 4100 – 0111 - 3314"
type input "[FINANCIAL_ID]"
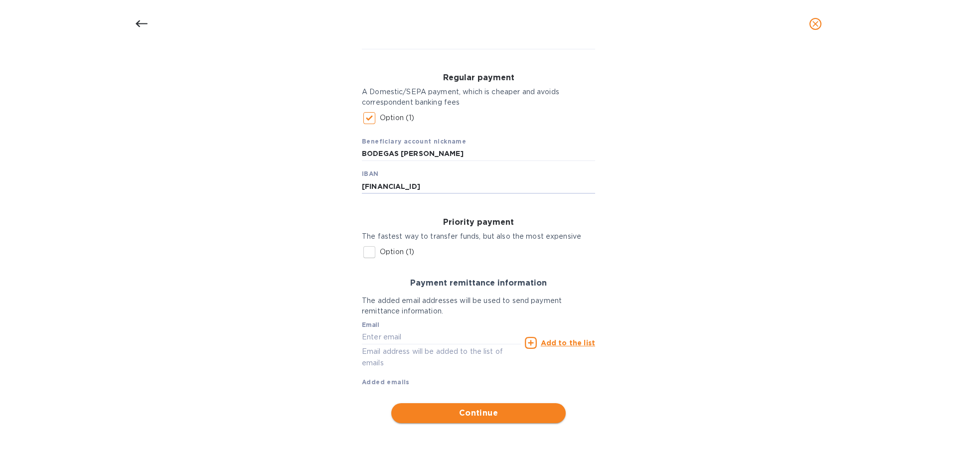
click at [449, 412] on span "Continue" at bounding box center [478, 413] width 158 height 12
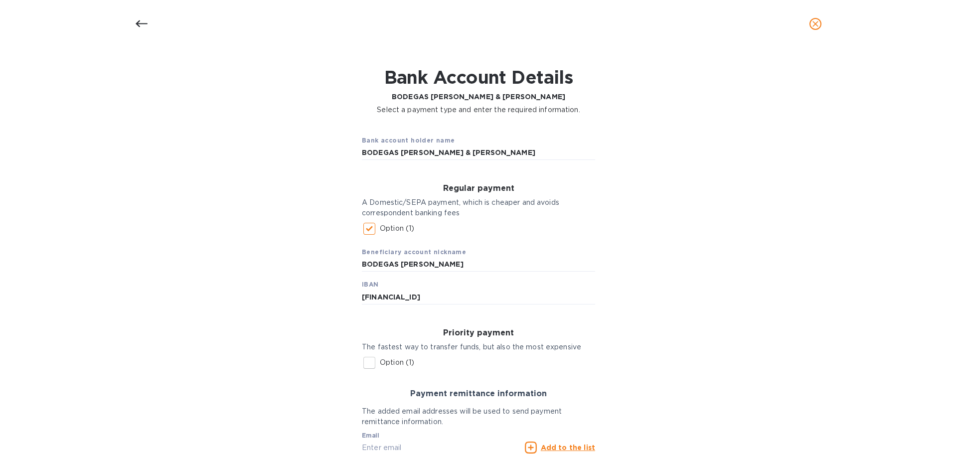
scroll to position [119, 0]
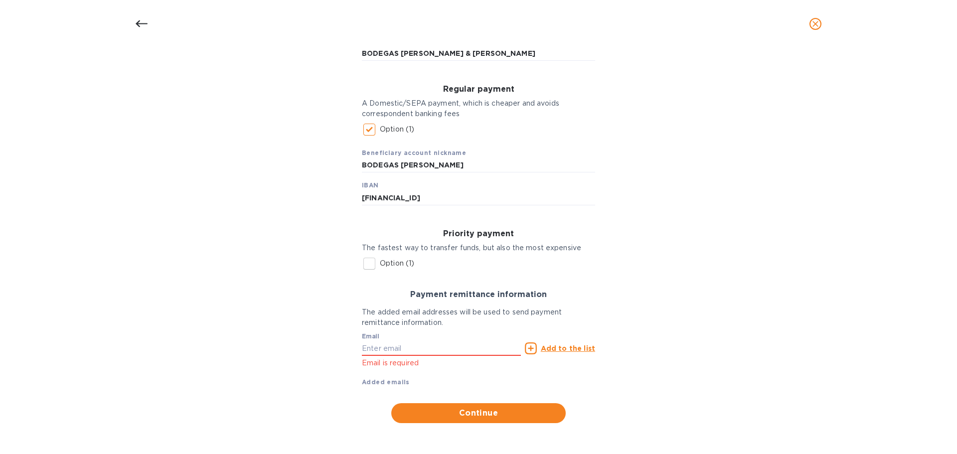
click at [373, 383] on b "Added emails" at bounding box center [386, 381] width 48 height 7
click at [457, 348] on input "text" at bounding box center [441, 348] width 159 height 15
paste input "[EMAIL_ADDRESS][DOMAIN_NAME]"
type input "[EMAIL_ADDRESS][DOMAIN_NAME]"
click at [551, 346] on u "Add to the list" at bounding box center [568, 348] width 54 height 8
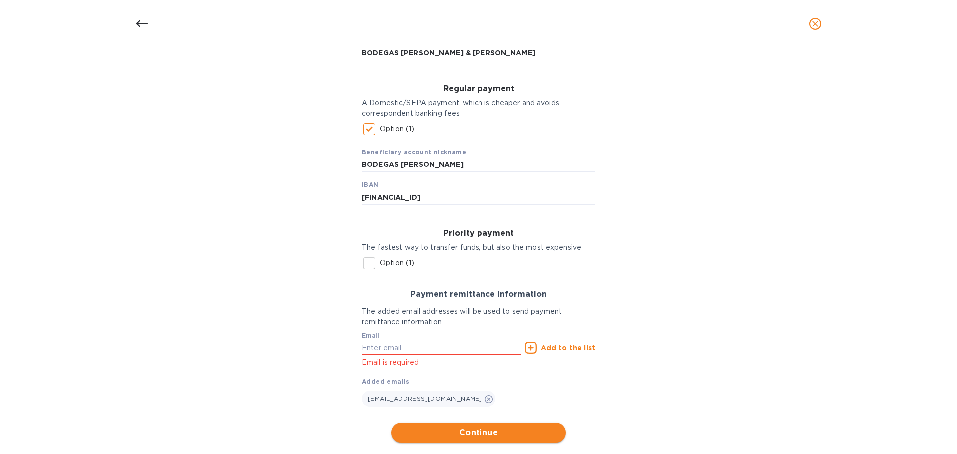
click at [522, 436] on span "Continue" at bounding box center [478, 433] width 158 height 12
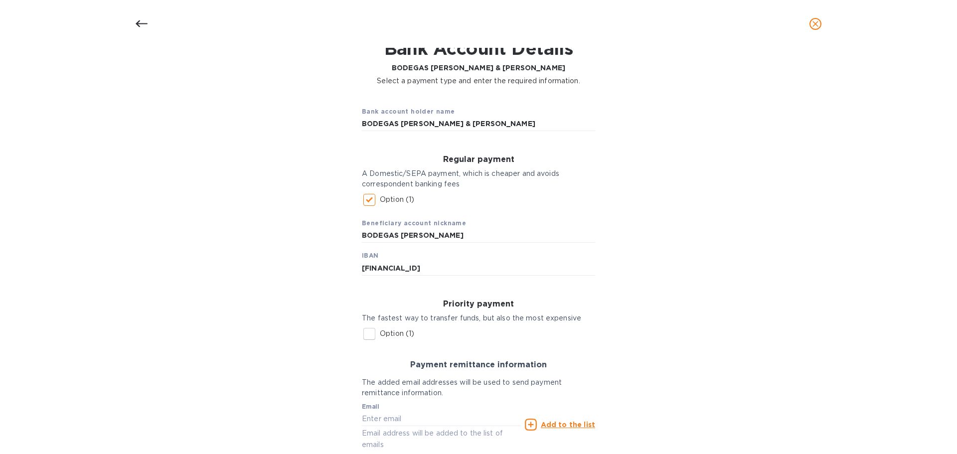
scroll to position [19, 0]
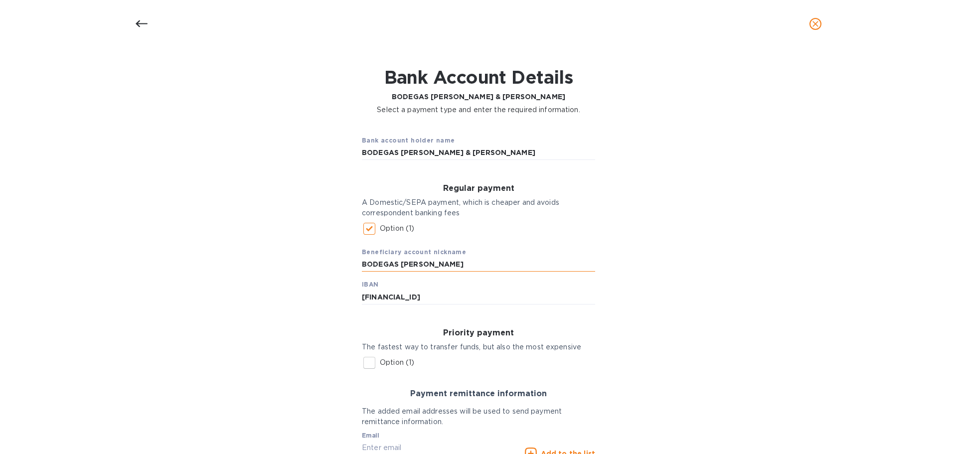
click at [399, 264] on input "BODEGAS [PERSON_NAME]" at bounding box center [478, 264] width 233 height 15
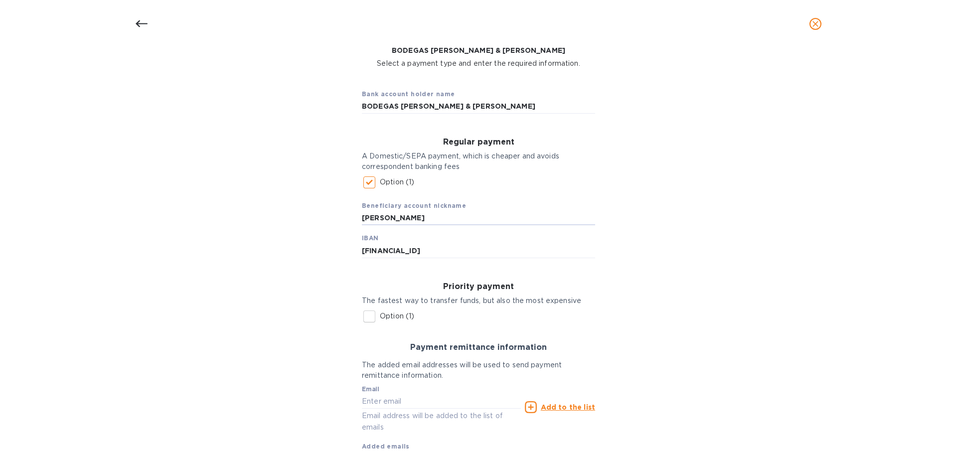
scroll to position [150, 0]
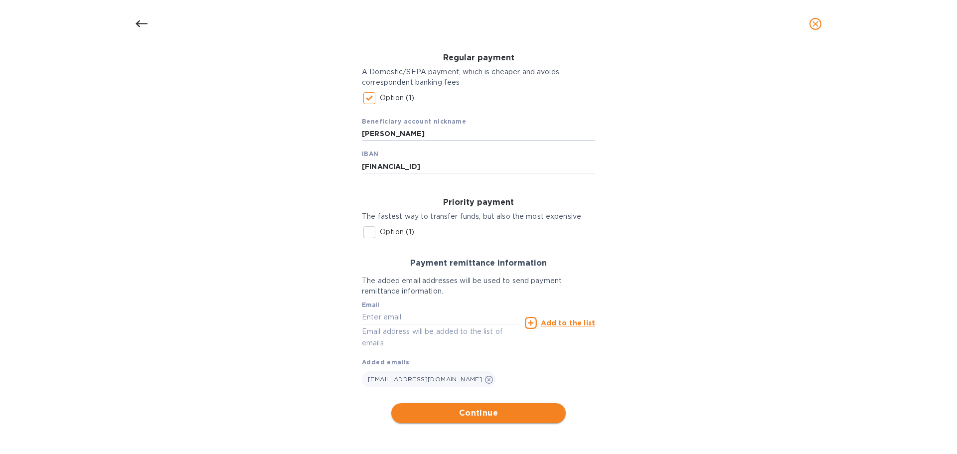
type input "[PERSON_NAME]"
click at [486, 410] on span "Continue" at bounding box center [478, 413] width 158 height 12
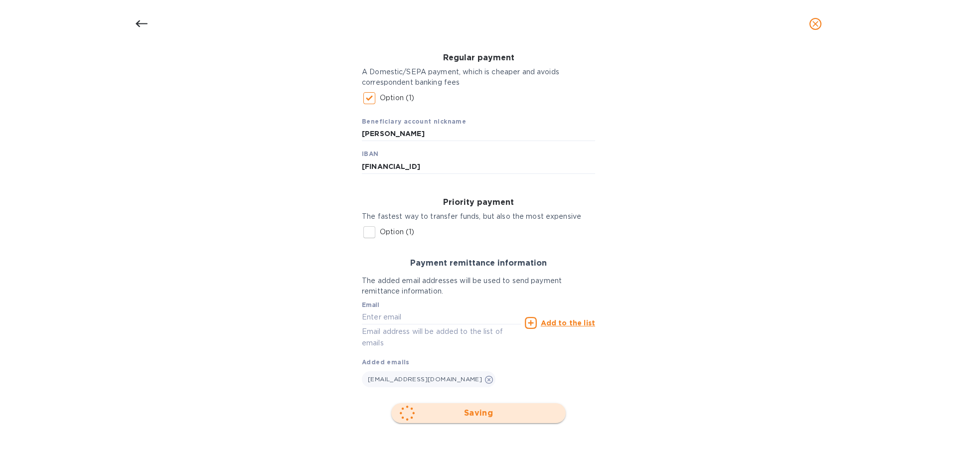
scroll to position [0, 0]
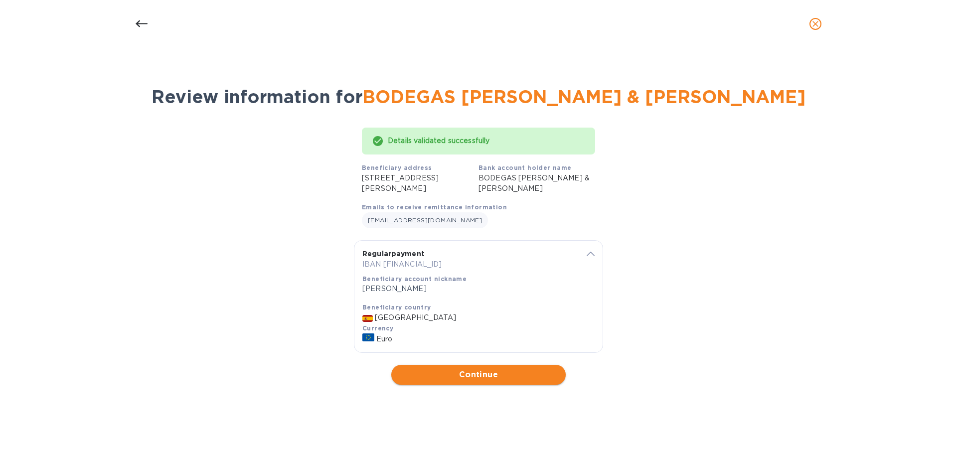
click at [497, 378] on span "Continue" at bounding box center [478, 375] width 158 height 12
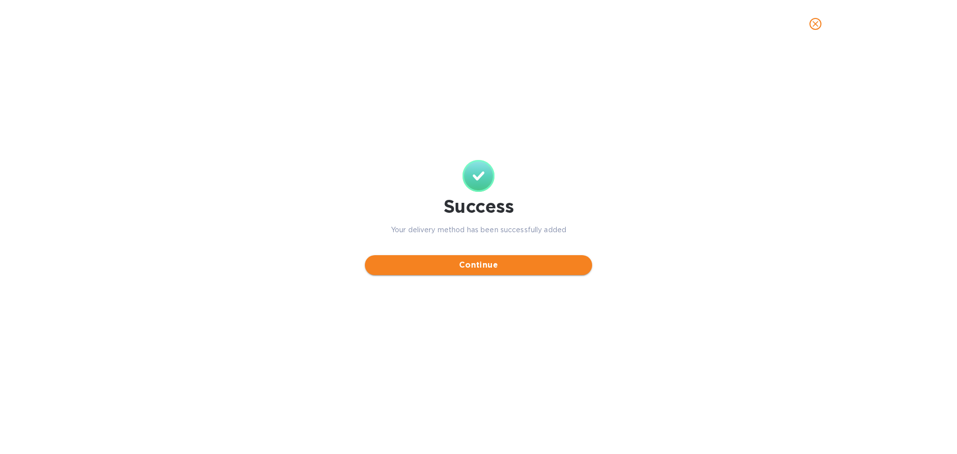
click at [485, 268] on span "Continue" at bounding box center [478, 265] width 211 height 12
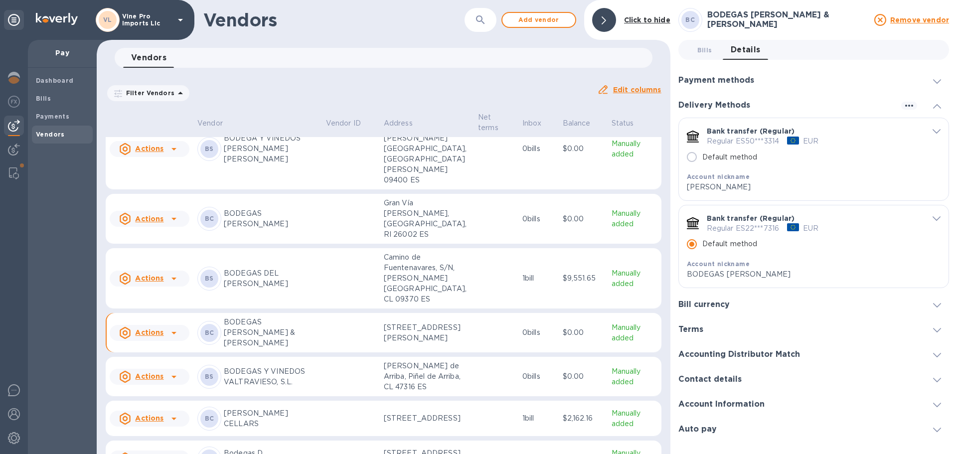
scroll to position [249, 0]
click at [149, 214] on u "Actions" at bounding box center [149, 218] width 28 height 8
click at [145, 247] on b "Remove vendor" at bounding box center [167, 244] width 59 height 8
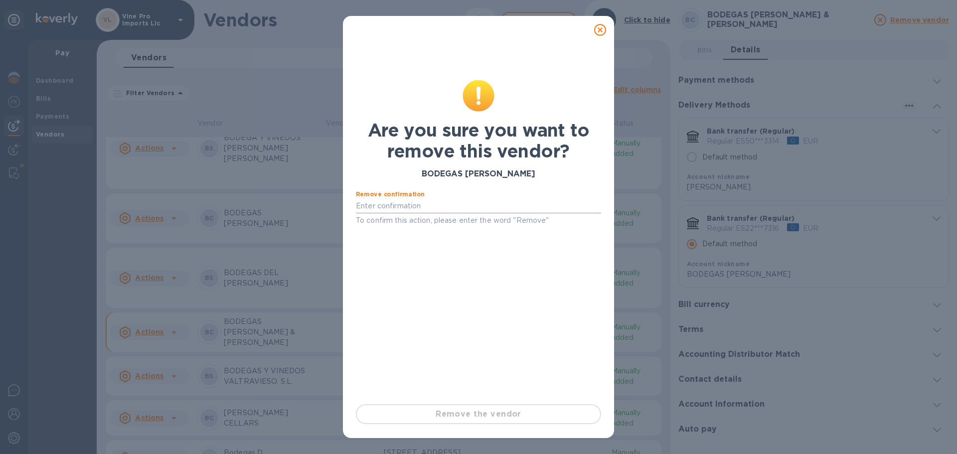
click at [390, 205] on input "text" at bounding box center [478, 206] width 245 height 15
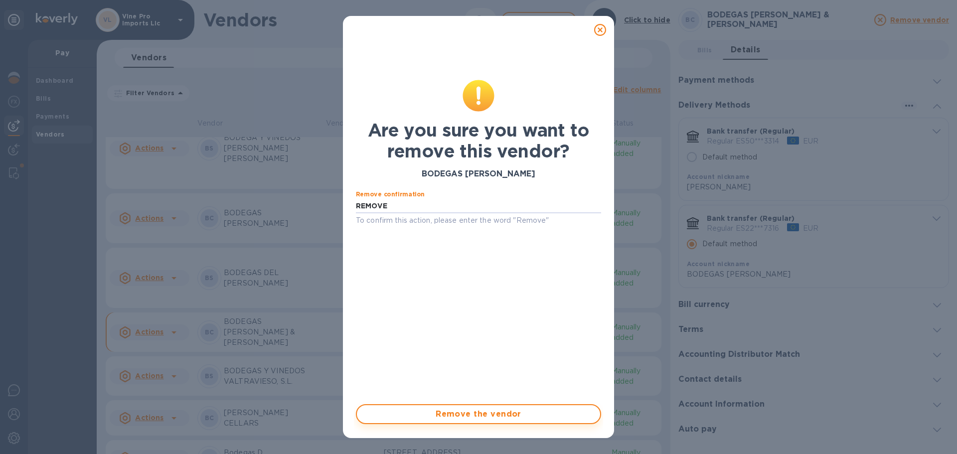
type input "REMOVE"
click at [448, 414] on span "Remove the vendor" at bounding box center [478, 414] width 227 height 12
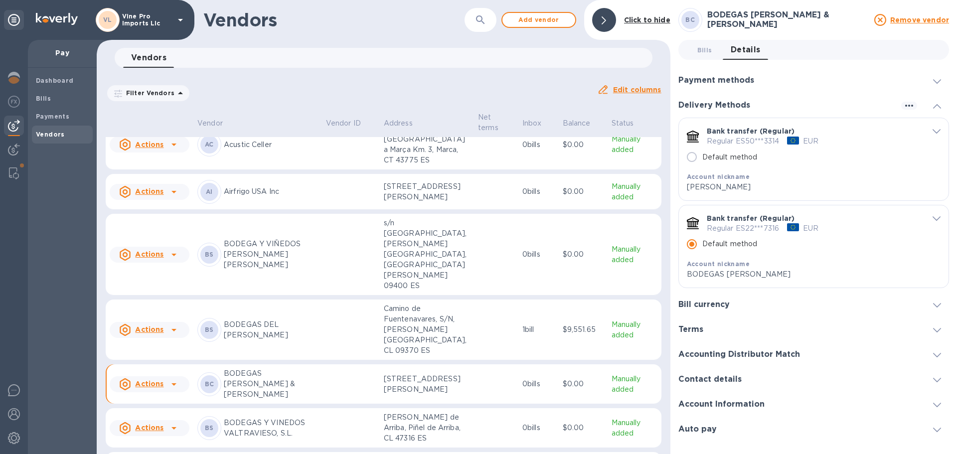
scroll to position [150, 0]
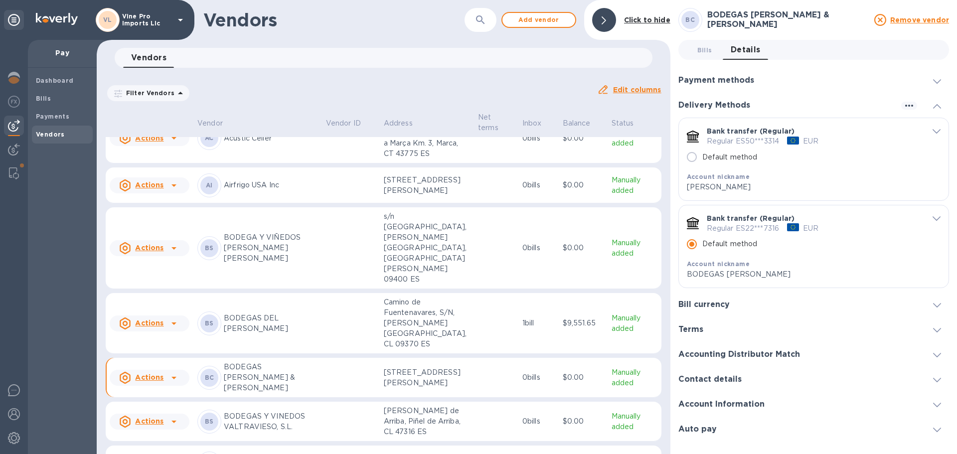
click at [271, 362] on p "BODEGAS [PERSON_NAME] & [PERSON_NAME]" at bounding box center [271, 377] width 94 height 31
click at [694, 155] on input "Default method" at bounding box center [691, 157] width 21 height 21
radio input "true"
click at [706, 48] on span "Bills 0" at bounding box center [704, 50] width 15 height 10
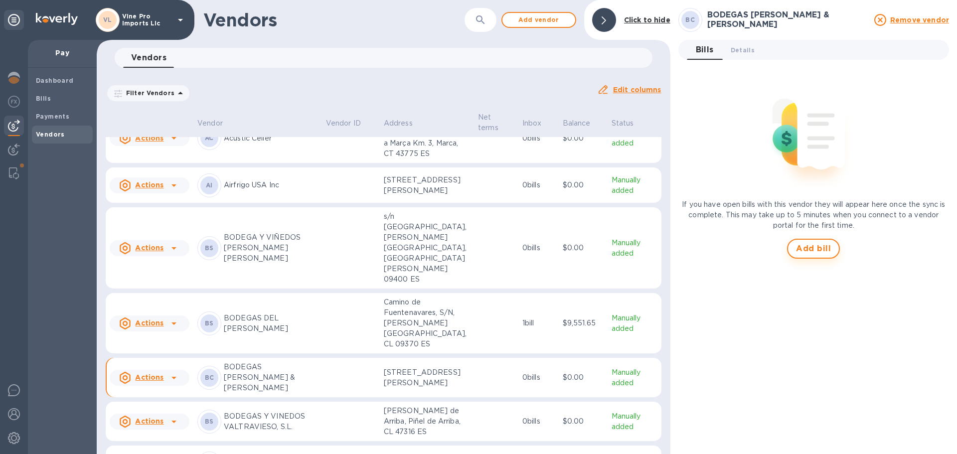
click at [820, 252] on span "Add bill" at bounding box center [813, 249] width 35 height 12
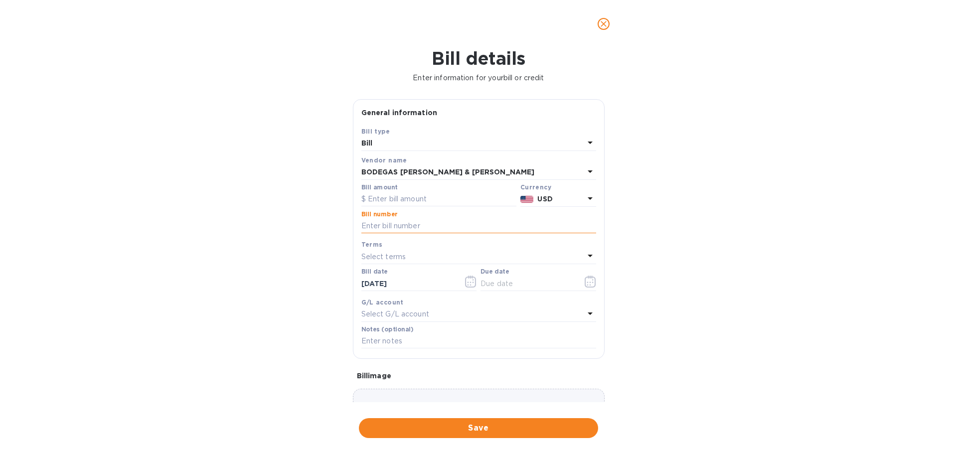
click at [391, 227] on input "text" at bounding box center [478, 226] width 235 height 15
paste input "24000064 RX"
type input "24000064"
click at [440, 199] on input "text" at bounding box center [438, 199] width 155 height 15
type input "9,461.50"
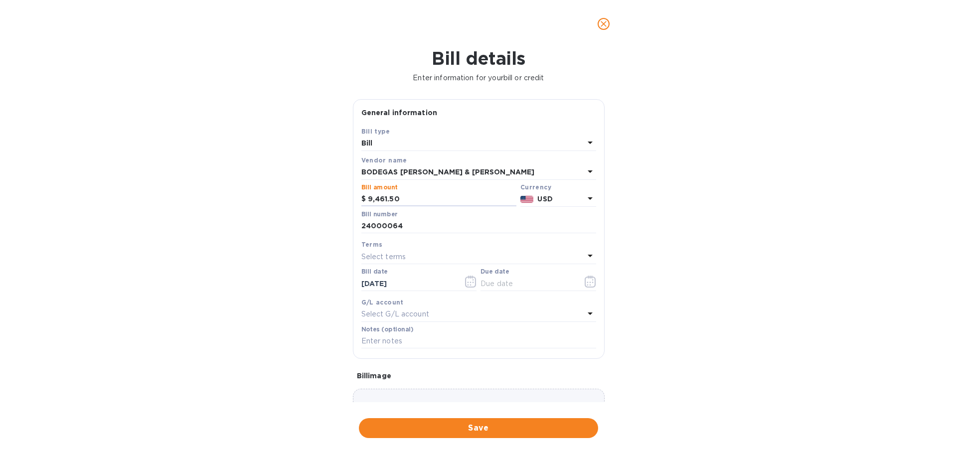
click at [550, 196] on p "USD" at bounding box center [560, 199] width 46 height 10
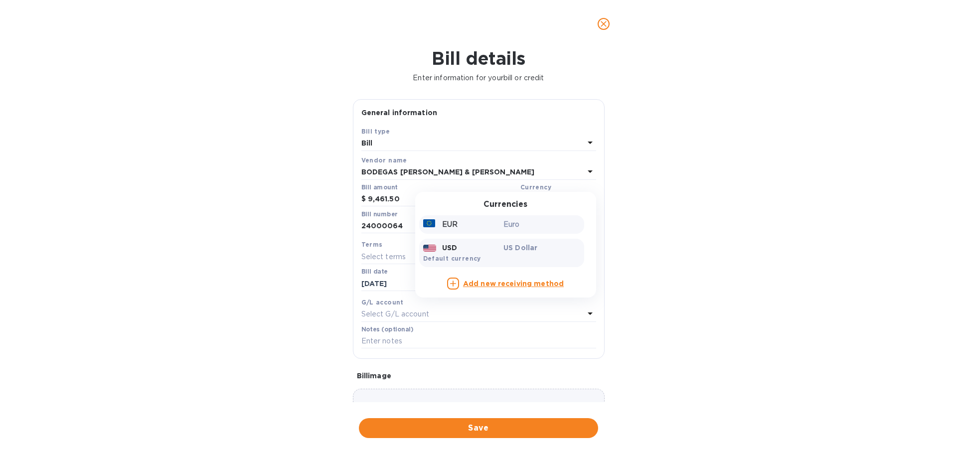
click at [487, 222] on div "EUR" at bounding box center [461, 224] width 81 height 14
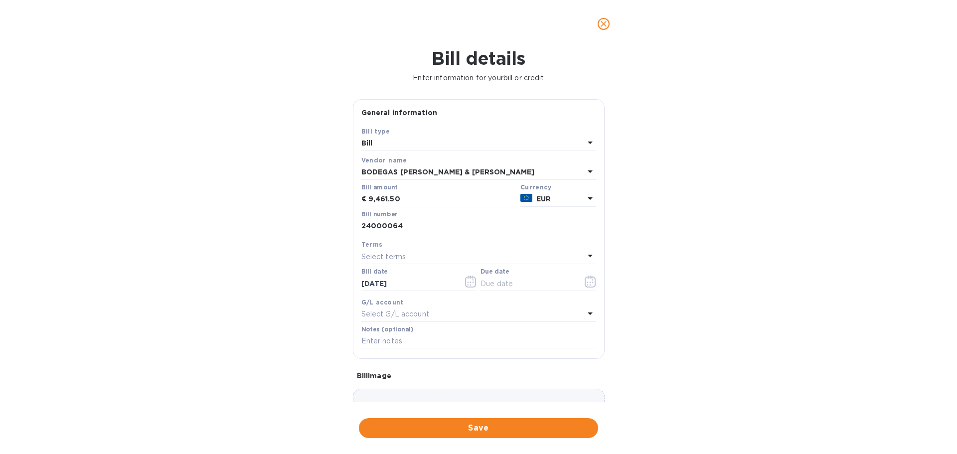
click at [427, 255] on div "Select terms" at bounding box center [472, 257] width 223 height 14
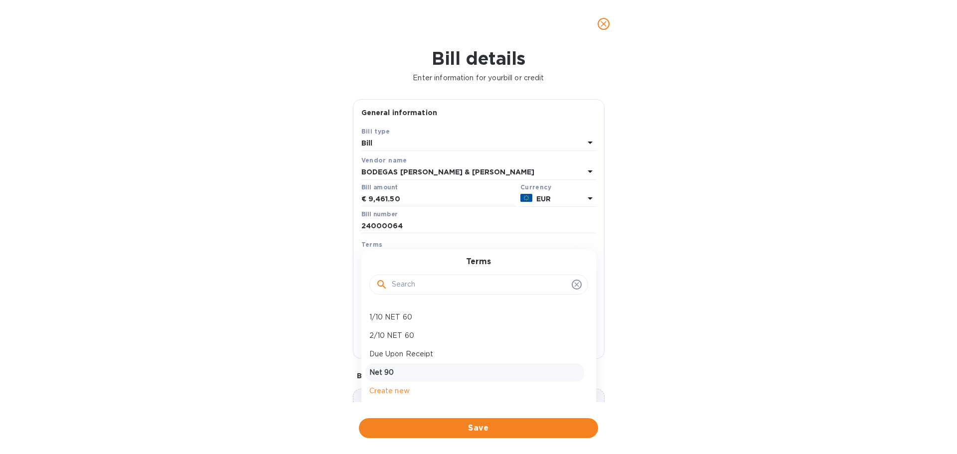
click at [417, 371] on p "Net 90" at bounding box center [474, 372] width 211 height 10
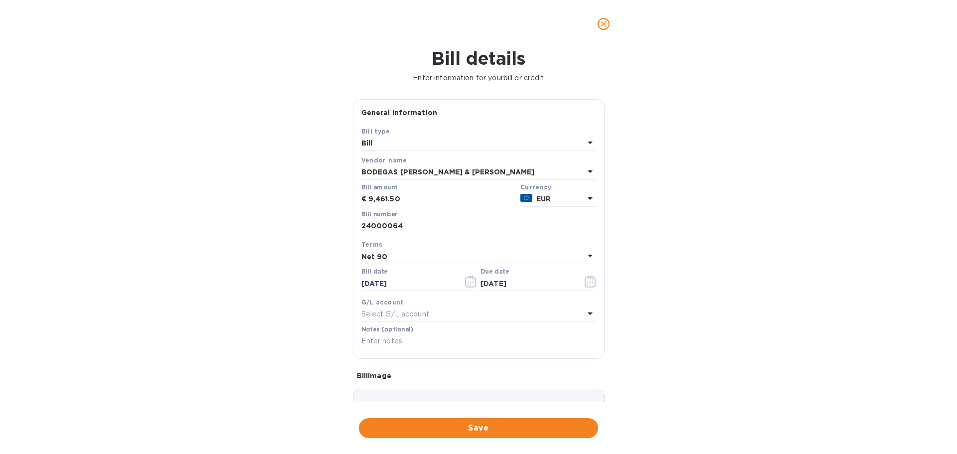
type input "[DATE]"
click at [468, 283] on icon "button" at bounding box center [470, 282] width 11 height 12
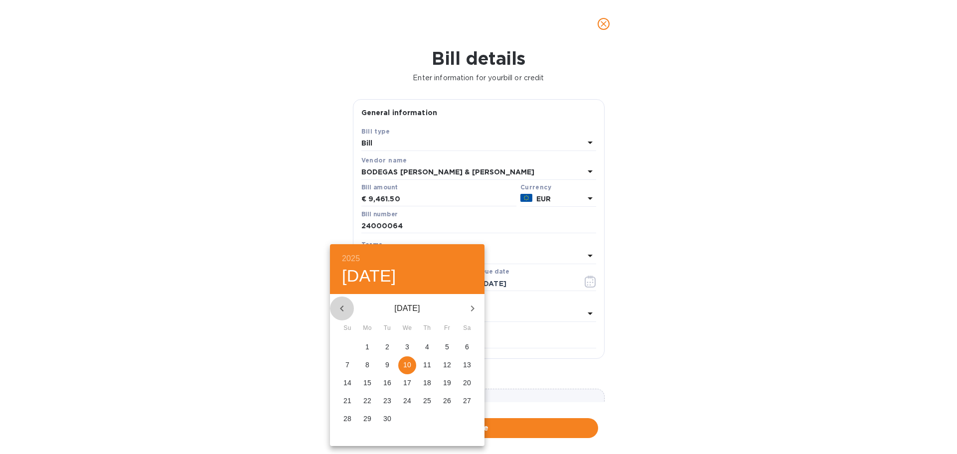
click at [341, 308] on icon "button" at bounding box center [341, 309] width 3 height 6
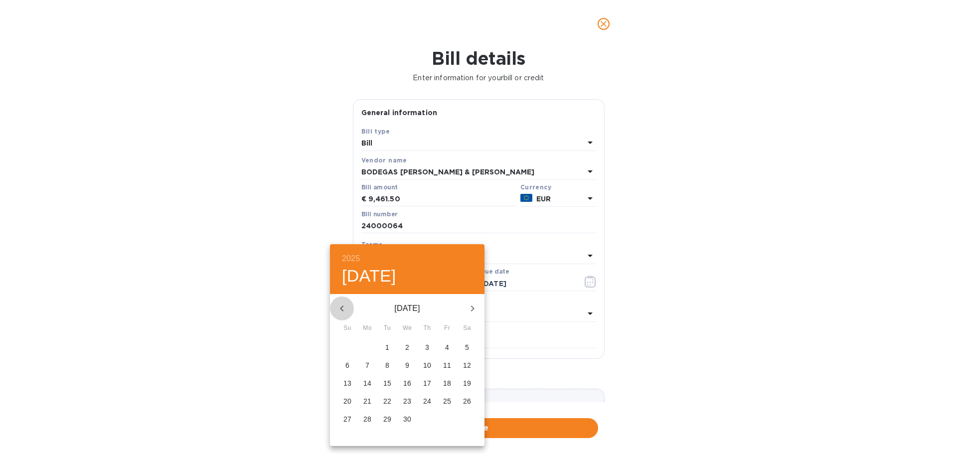
click at [341, 308] on icon "button" at bounding box center [341, 309] width 3 height 6
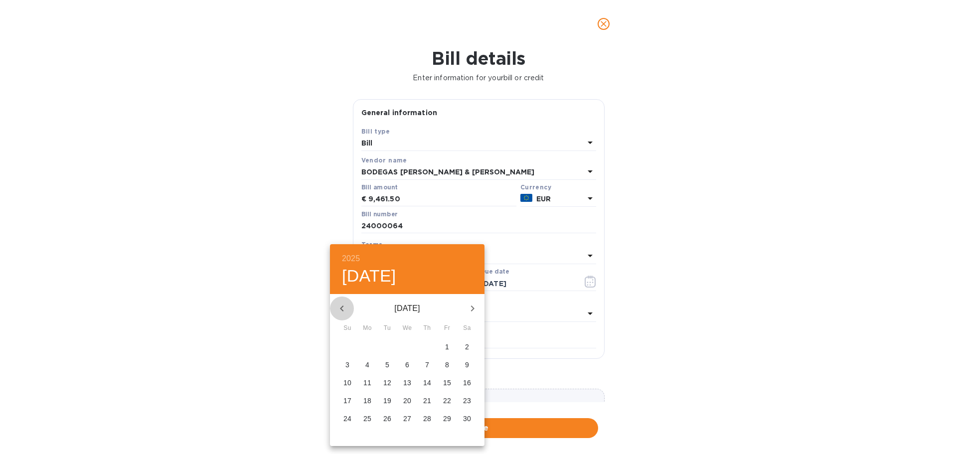
click at [341, 308] on icon "button" at bounding box center [341, 309] width 3 height 6
click at [385, 399] on p "22" at bounding box center [387, 401] width 8 height 10
type input "[DATE]"
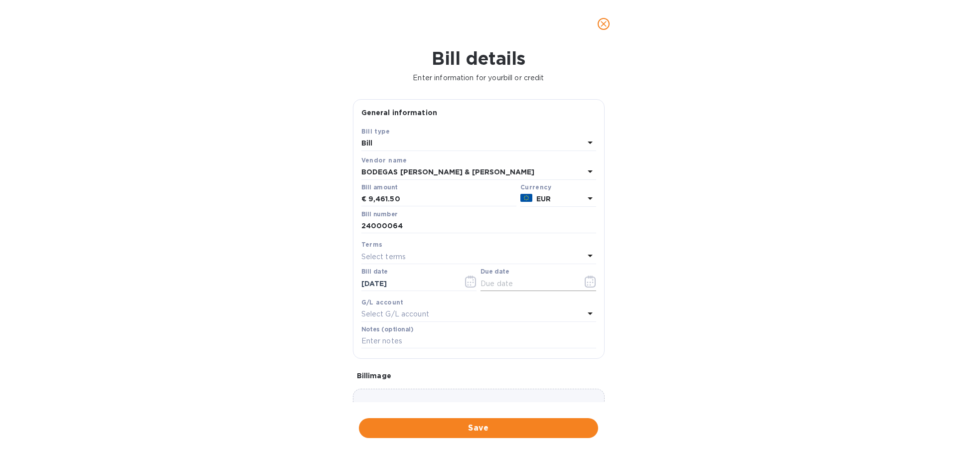
click at [592, 284] on icon "button" at bounding box center [590, 282] width 11 height 12
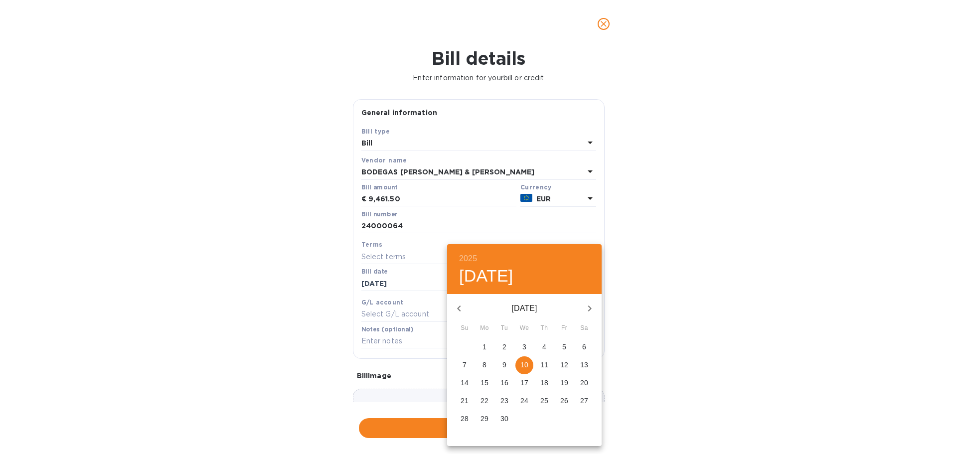
click at [461, 311] on icon "button" at bounding box center [459, 309] width 12 height 12
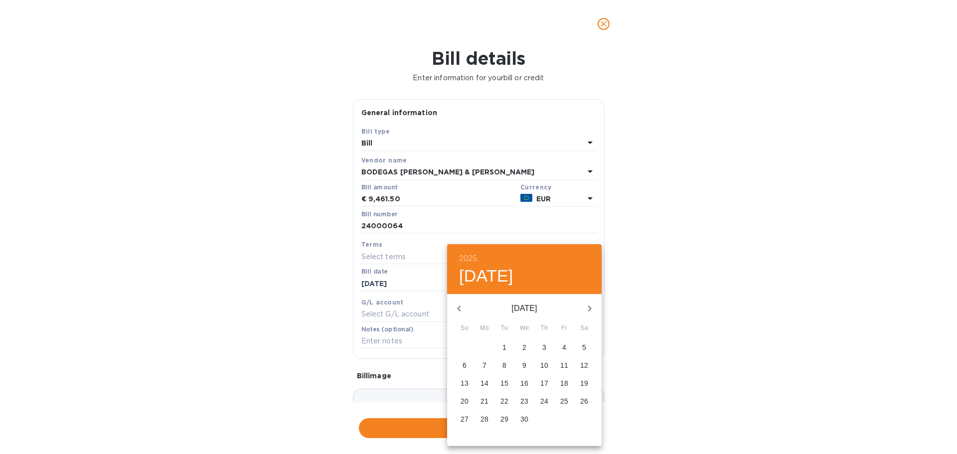
click at [461, 311] on icon "button" at bounding box center [459, 309] width 12 height 12
click at [545, 400] on p "20" at bounding box center [544, 401] width 8 height 10
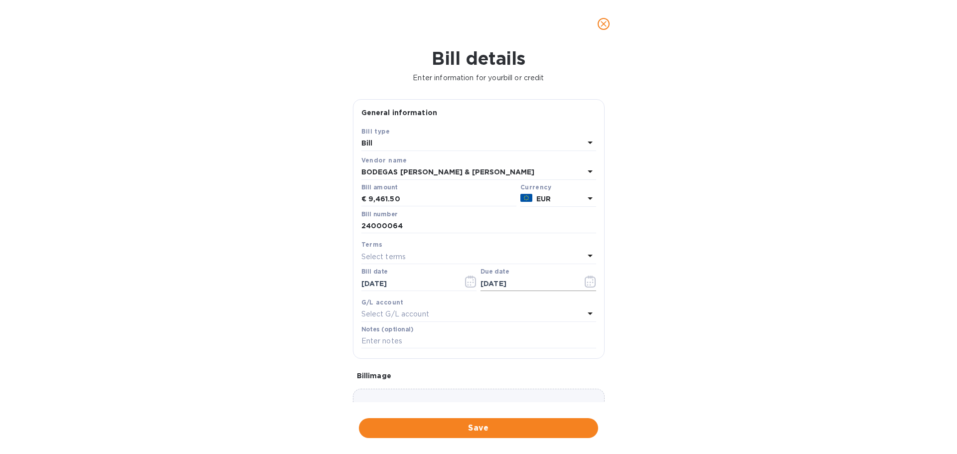
click at [585, 281] on icon "button" at bounding box center [590, 282] width 11 height 12
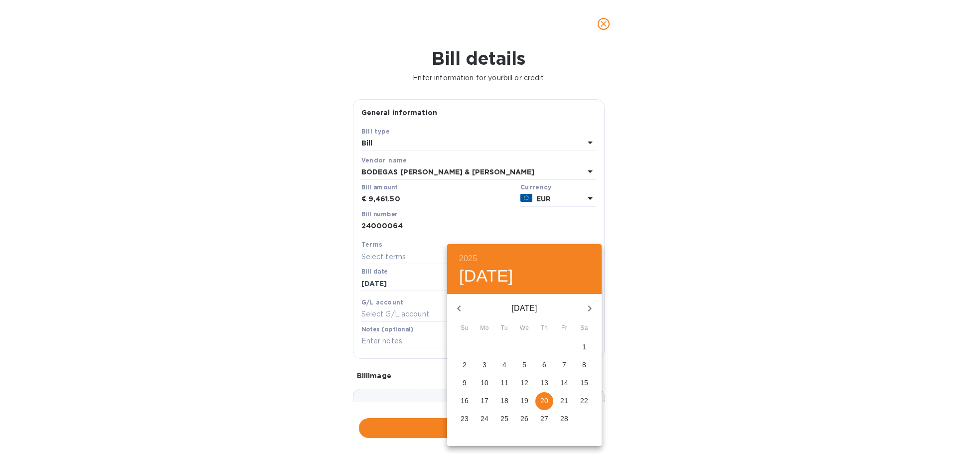
click at [462, 309] on icon "button" at bounding box center [459, 309] width 12 height 12
click at [485, 402] on p "20" at bounding box center [484, 401] width 8 height 10
type input "[DATE]"
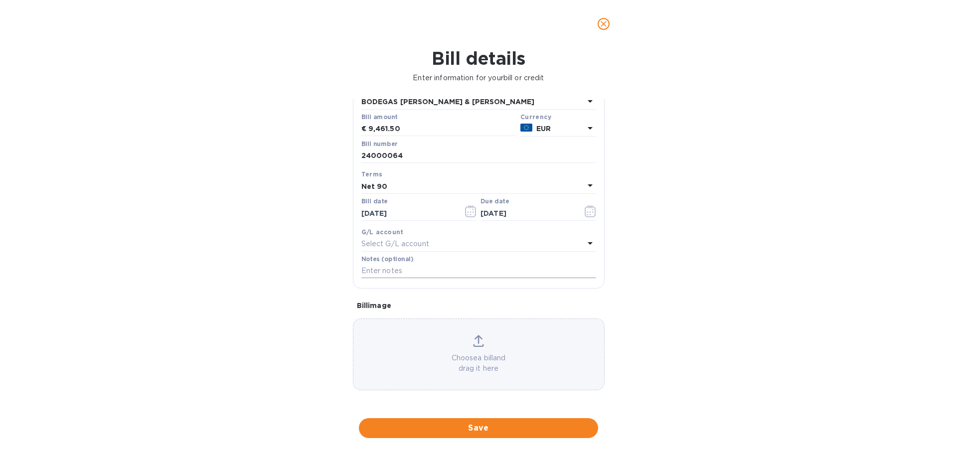
scroll to position [72, 0]
click at [449, 428] on span "Save" at bounding box center [478, 428] width 223 height 12
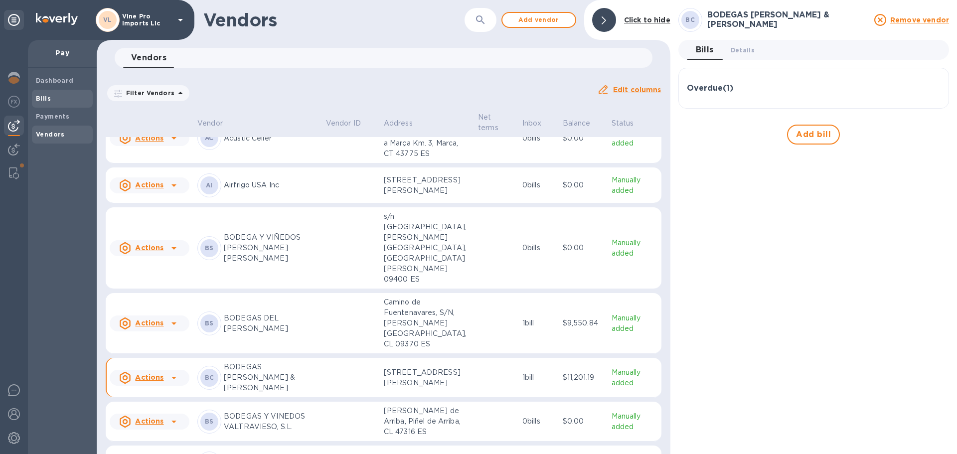
click at [43, 105] on div "Bills" at bounding box center [62, 99] width 61 height 18
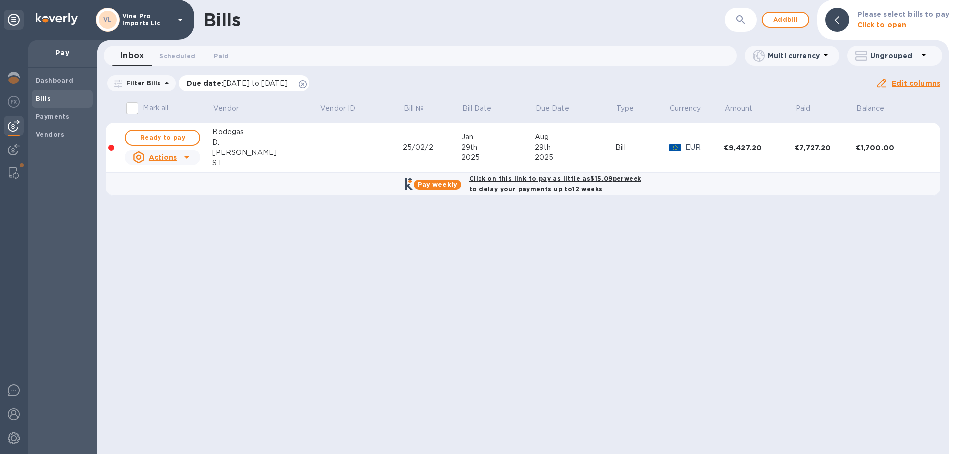
click at [307, 82] on icon at bounding box center [303, 84] width 8 height 8
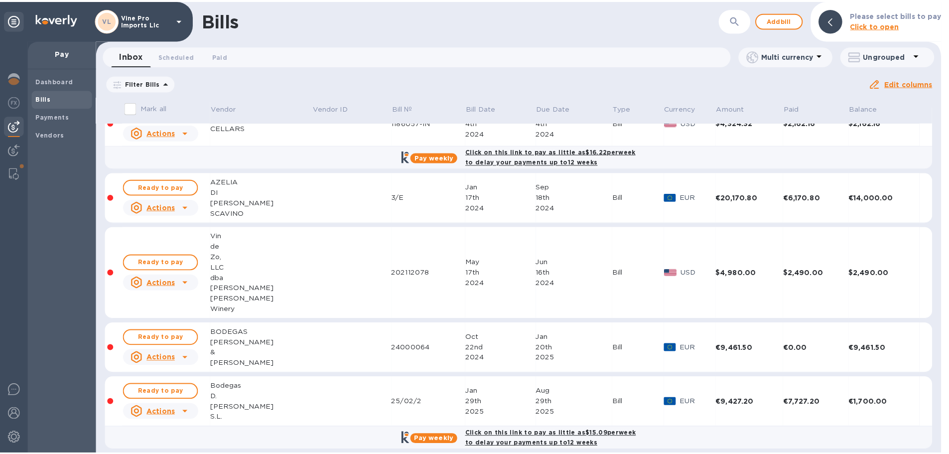
scroll to position [299, 0]
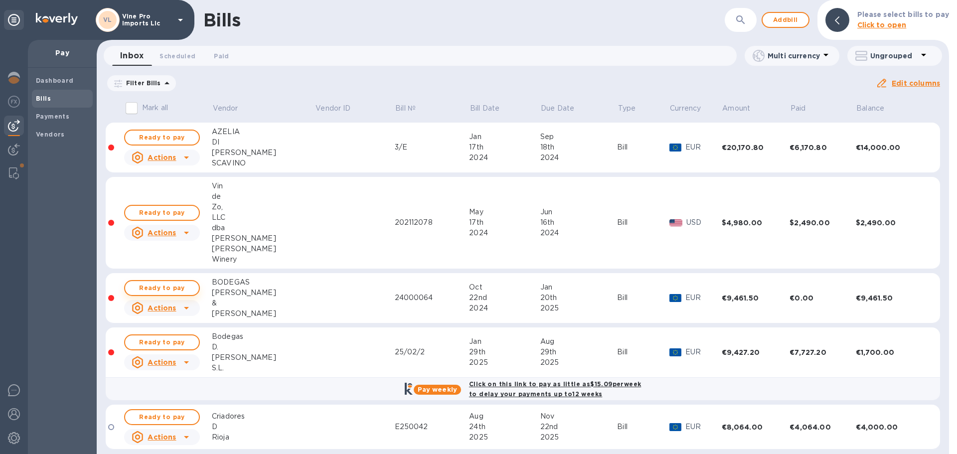
click at [187, 287] on span "Ready to pay" at bounding box center [162, 288] width 58 height 12
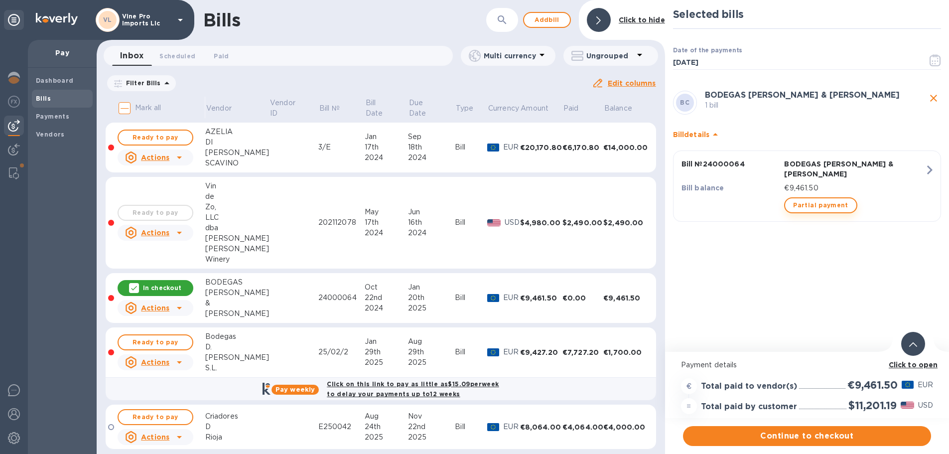
click at [837, 199] on span "Partial payment" at bounding box center [820, 205] width 55 height 12
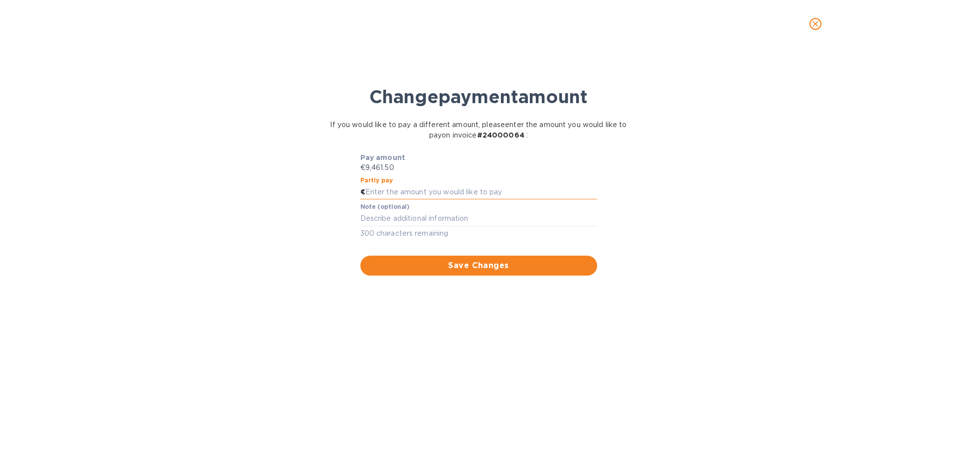
click at [445, 190] on input "text" at bounding box center [481, 192] width 232 height 15
type input "1,461.50"
click at [447, 264] on span "Save Changes" at bounding box center [478, 266] width 221 height 12
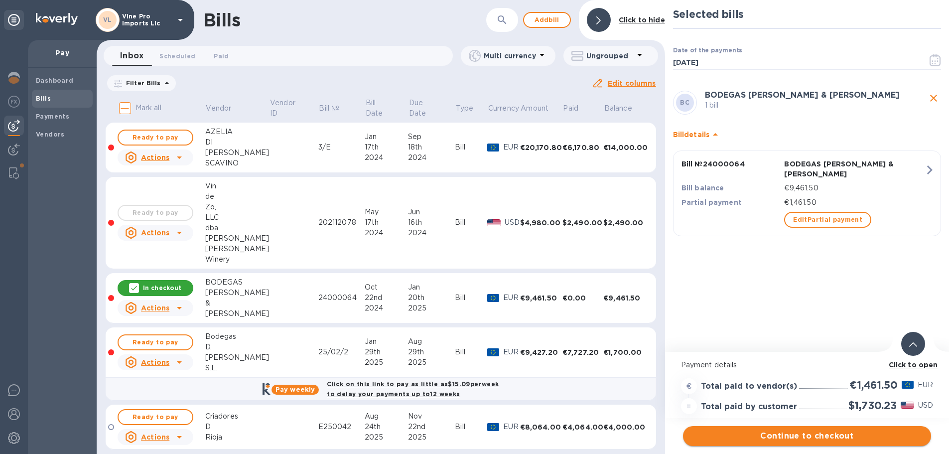
click at [737, 432] on span "Continue to checkout" at bounding box center [807, 436] width 232 height 12
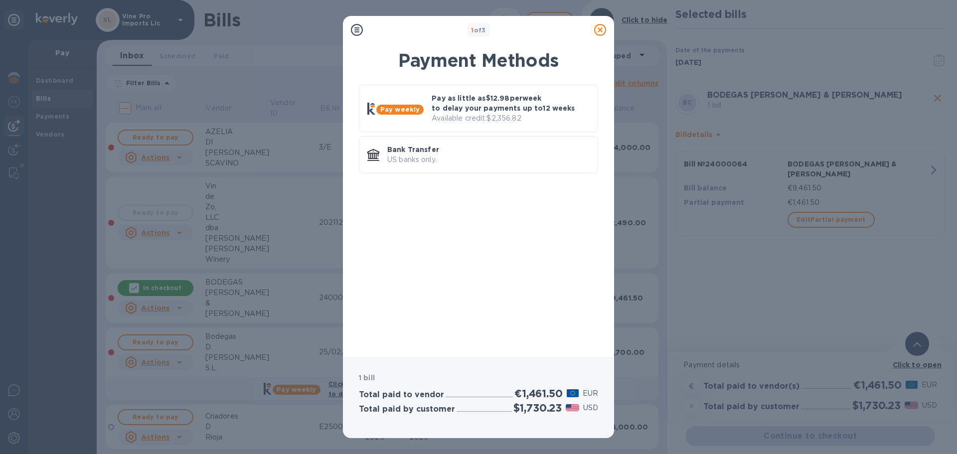
click at [600, 26] on icon at bounding box center [600, 30] width 12 height 12
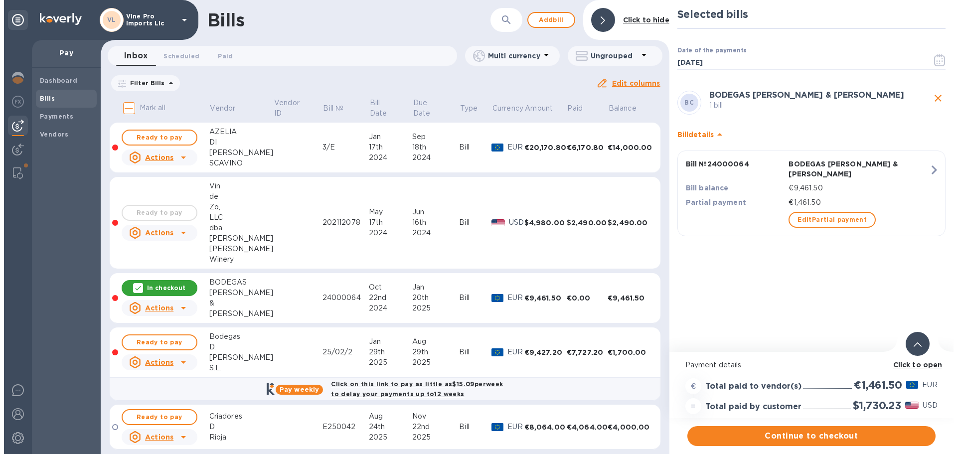
scroll to position [0, 0]
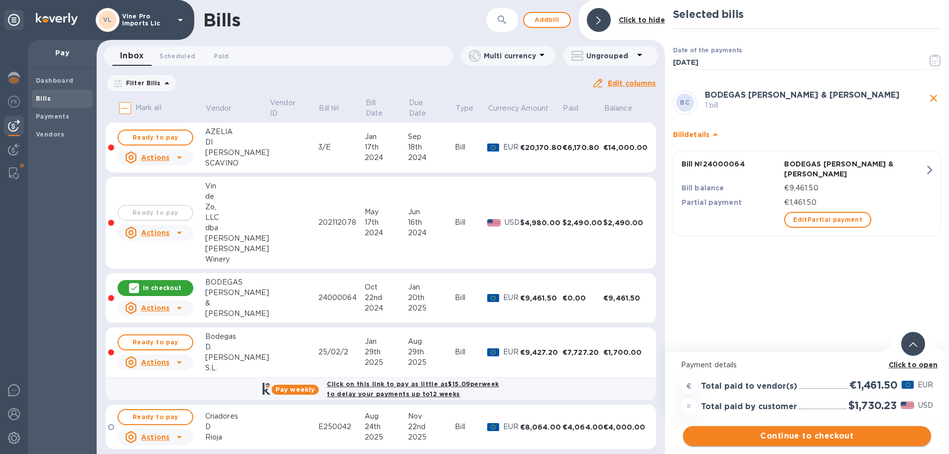
click at [780, 441] on span "Continue to checkout" at bounding box center [807, 436] width 232 height 12
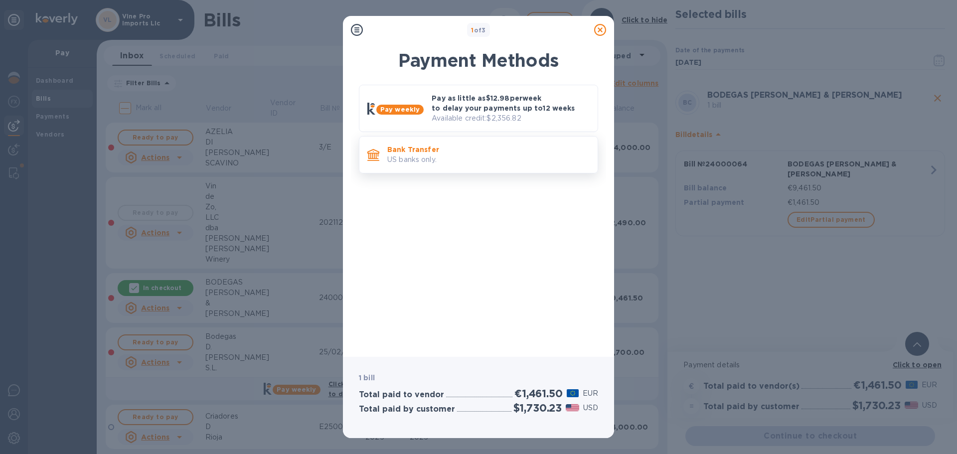
click at [461, 169] on div "Bank Transfer US banks only." at bounding box center [478, 154] width 239 height 37
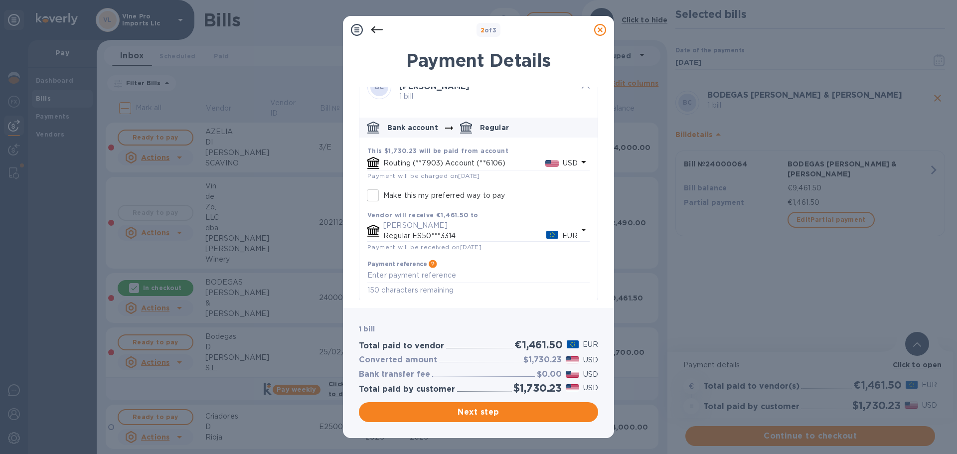
scroll to position [23, 0]
click at [442, 271] on textarea "default-method" at bounding box center [478, 275] width 222 height 8
type textarea "24000064"
click at [481, 410] on span "Next step" at bounding box center [478, 412] width 223 height 12
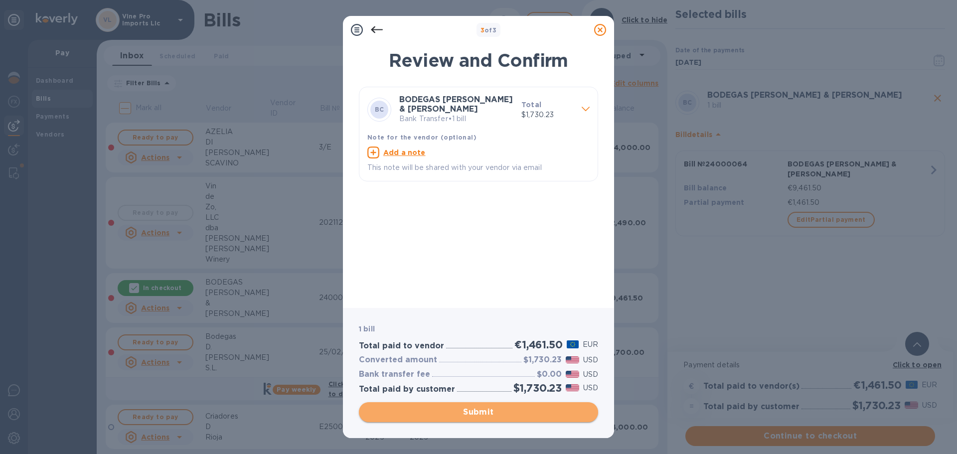
click at [481, 410] on span "Submit" at bounding box center [478, 412] width 223 height 12
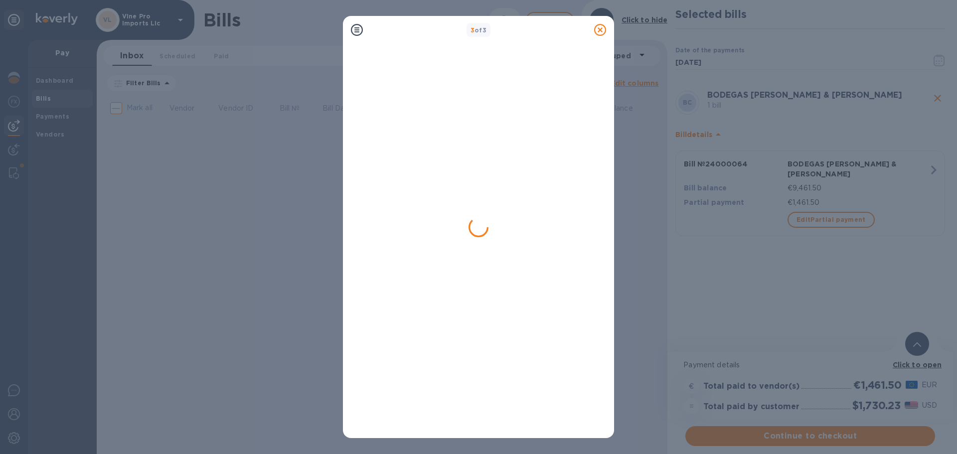
scroll to position [0, 0]
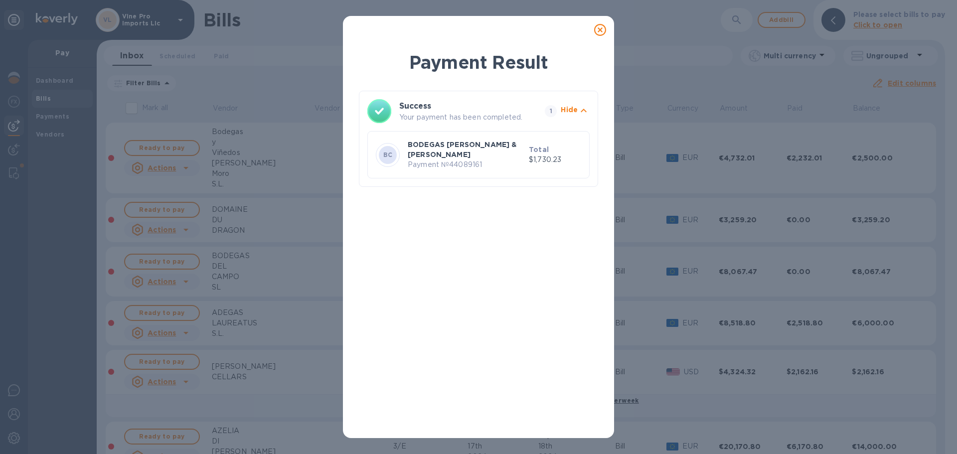
click at [599, 30] on icon at bounding box center [600, 30] width 12 height 12
